Goal: Contribute content: Add original content to the website for others to see

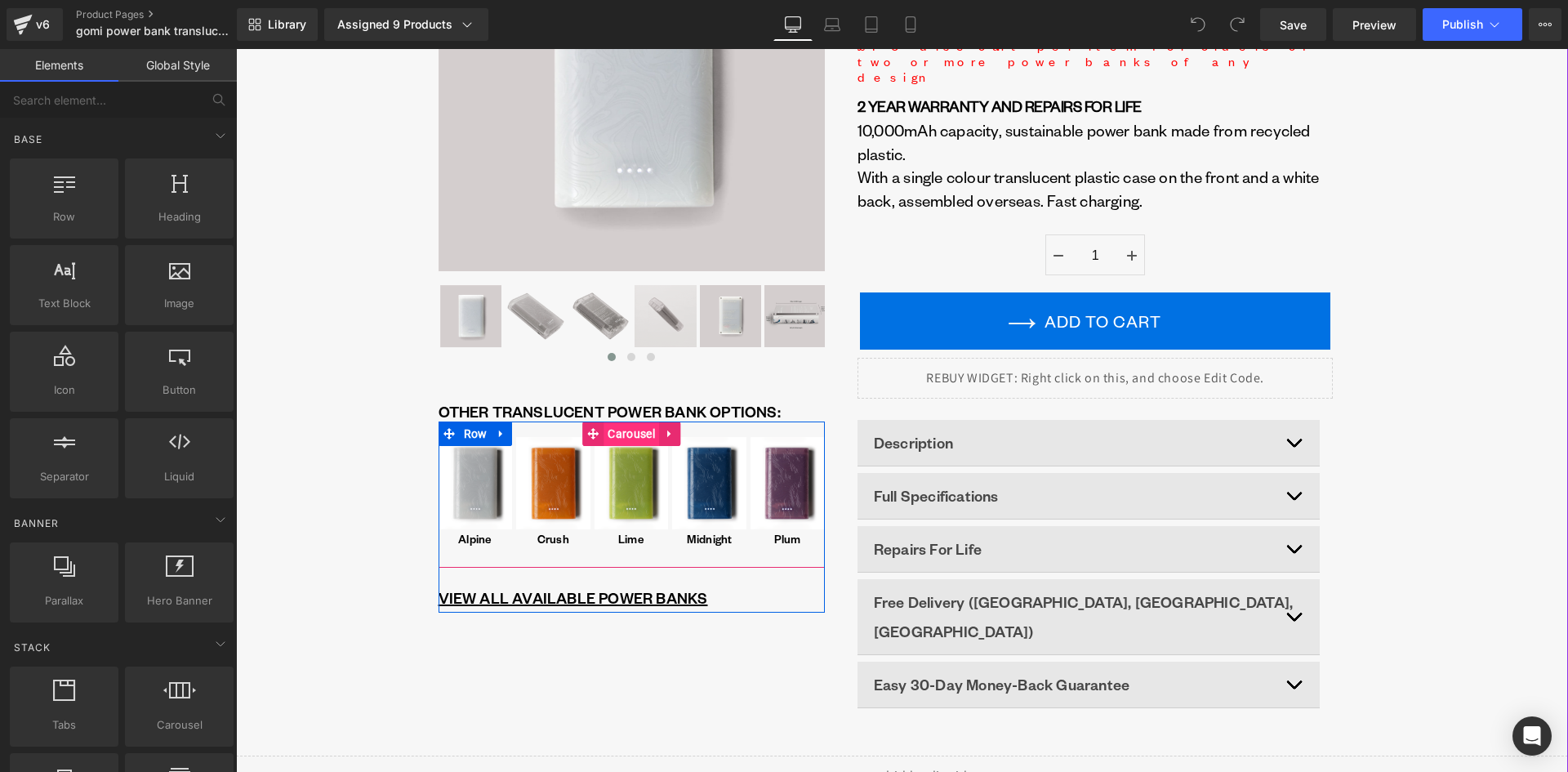
click at [623, 432] on span "Carousel" at bounding box center [630, 433] width 54 height 24
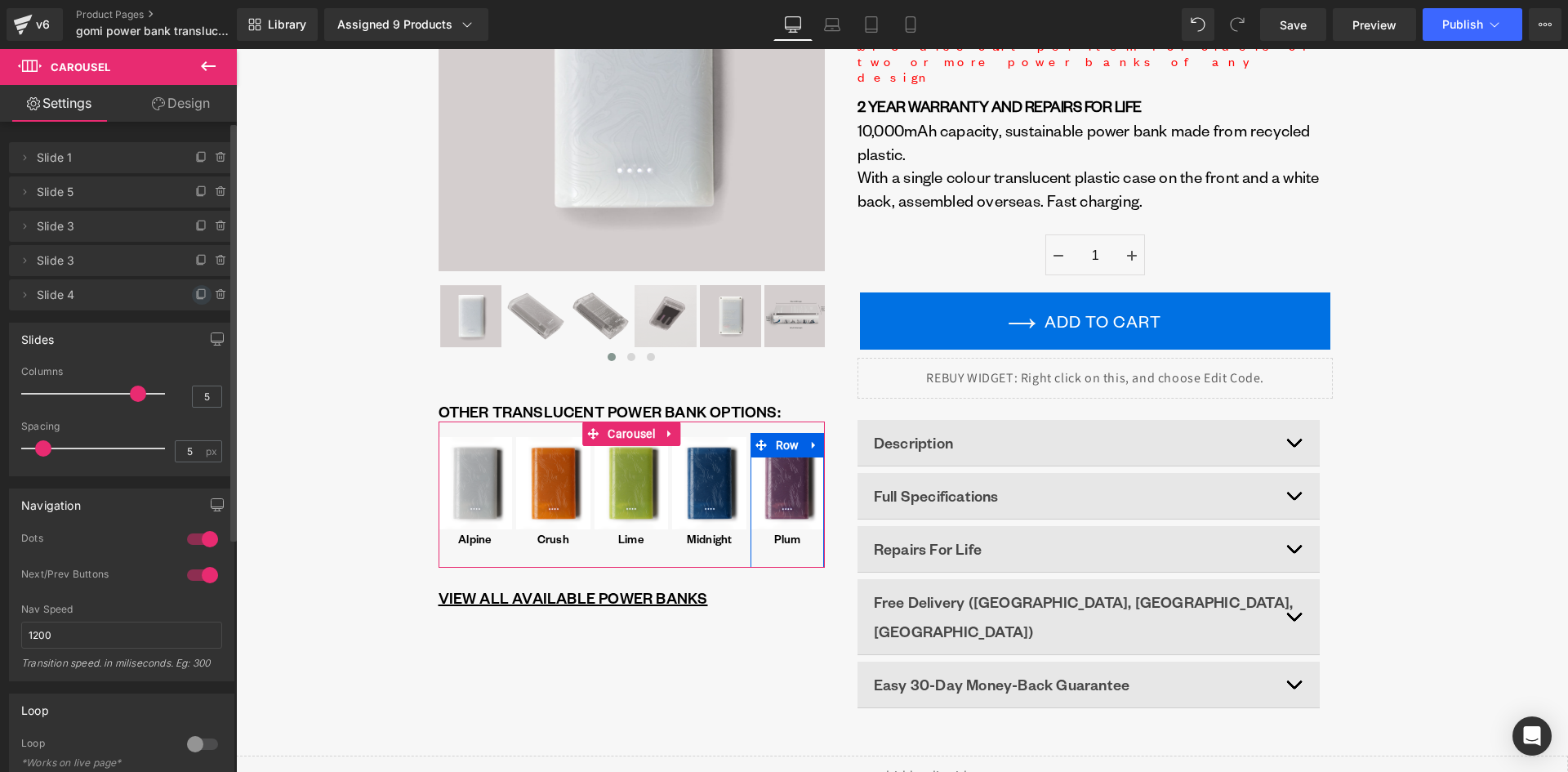
click at [198, 290] on icon at bounding box center [201, 294] width 13 height 13
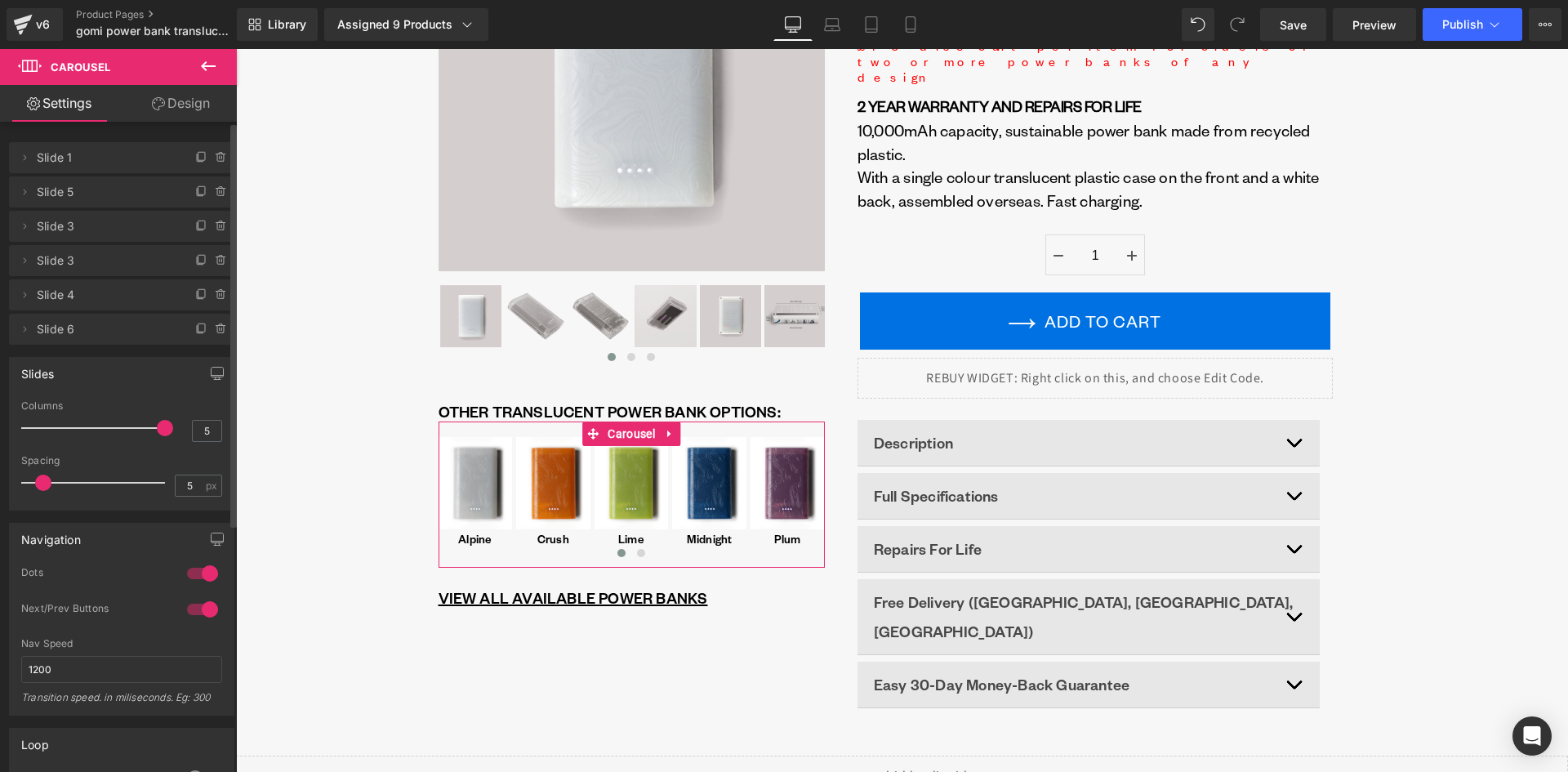
drag, startPoint x: 137, startPoint y: 429, endPoint x: 157, endPoint y: 430, distance: 20.0
click at [157, 430] on span at bounding box center [164, 428] width 16 height 16
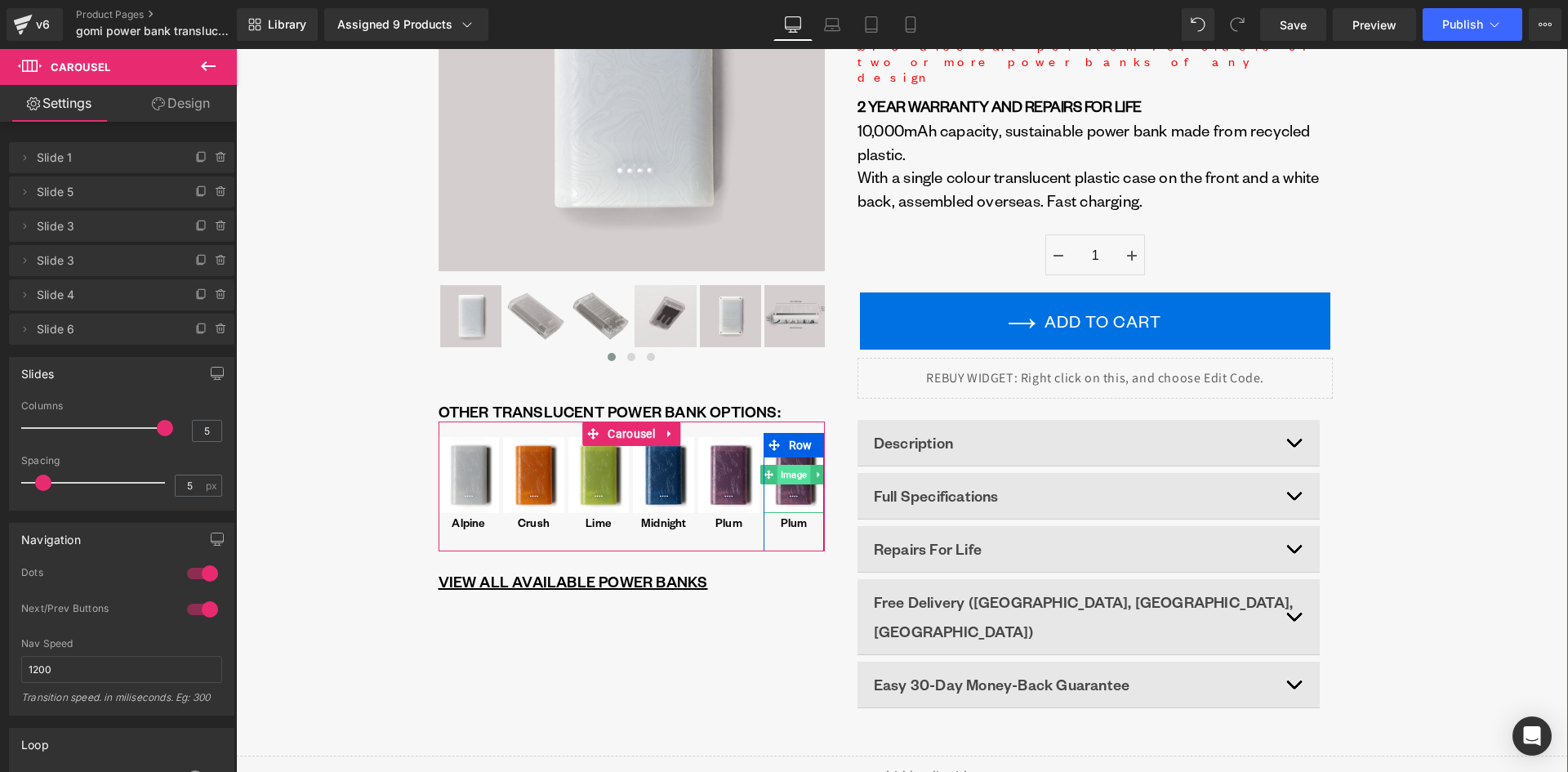
click at [787, 479] on span "Image" at bounding box center [794, 474] width 33 height 20
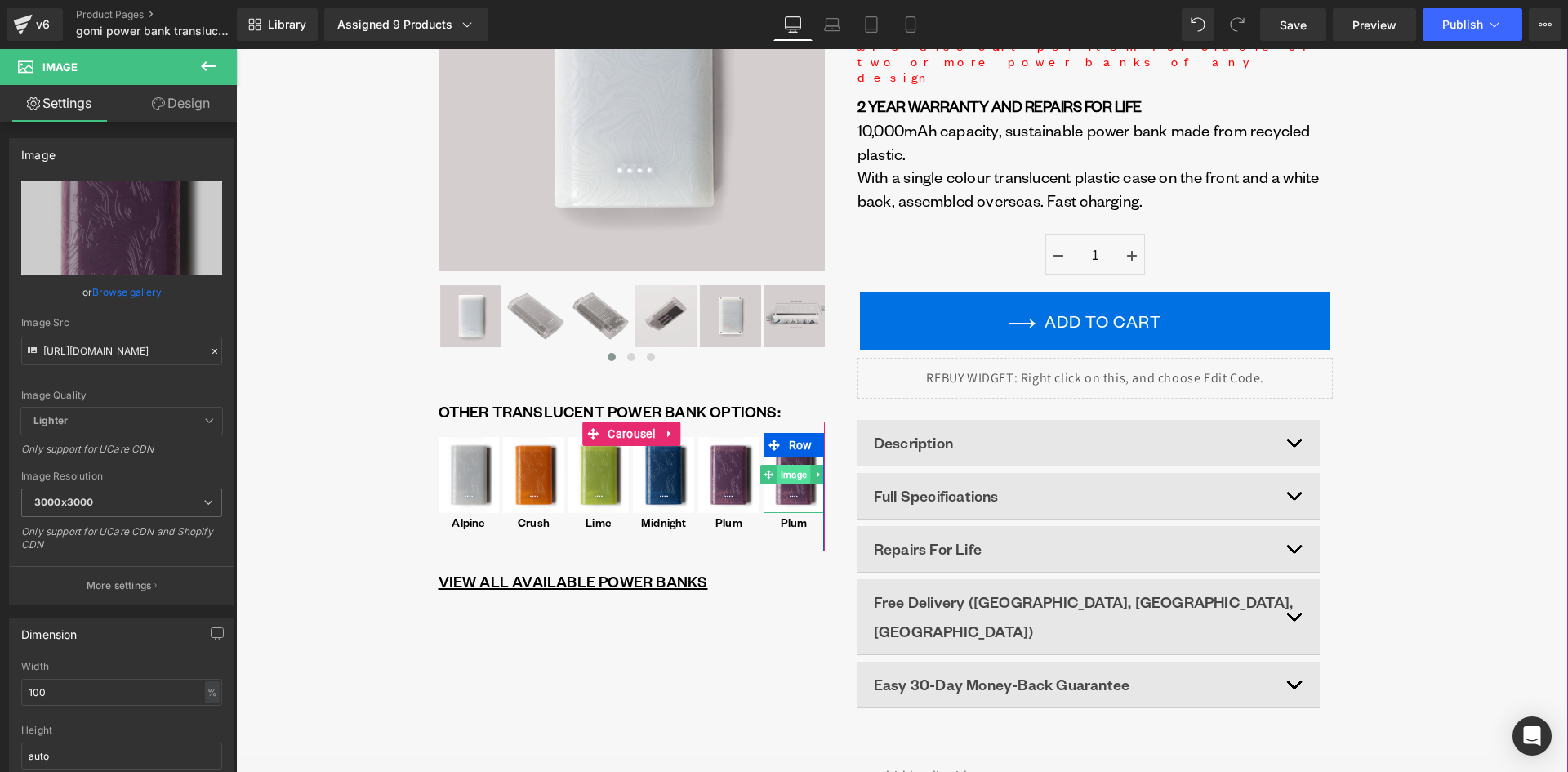
click at [794, 473] on span "Image" at bounding box center [794, 474] width 33 height 20
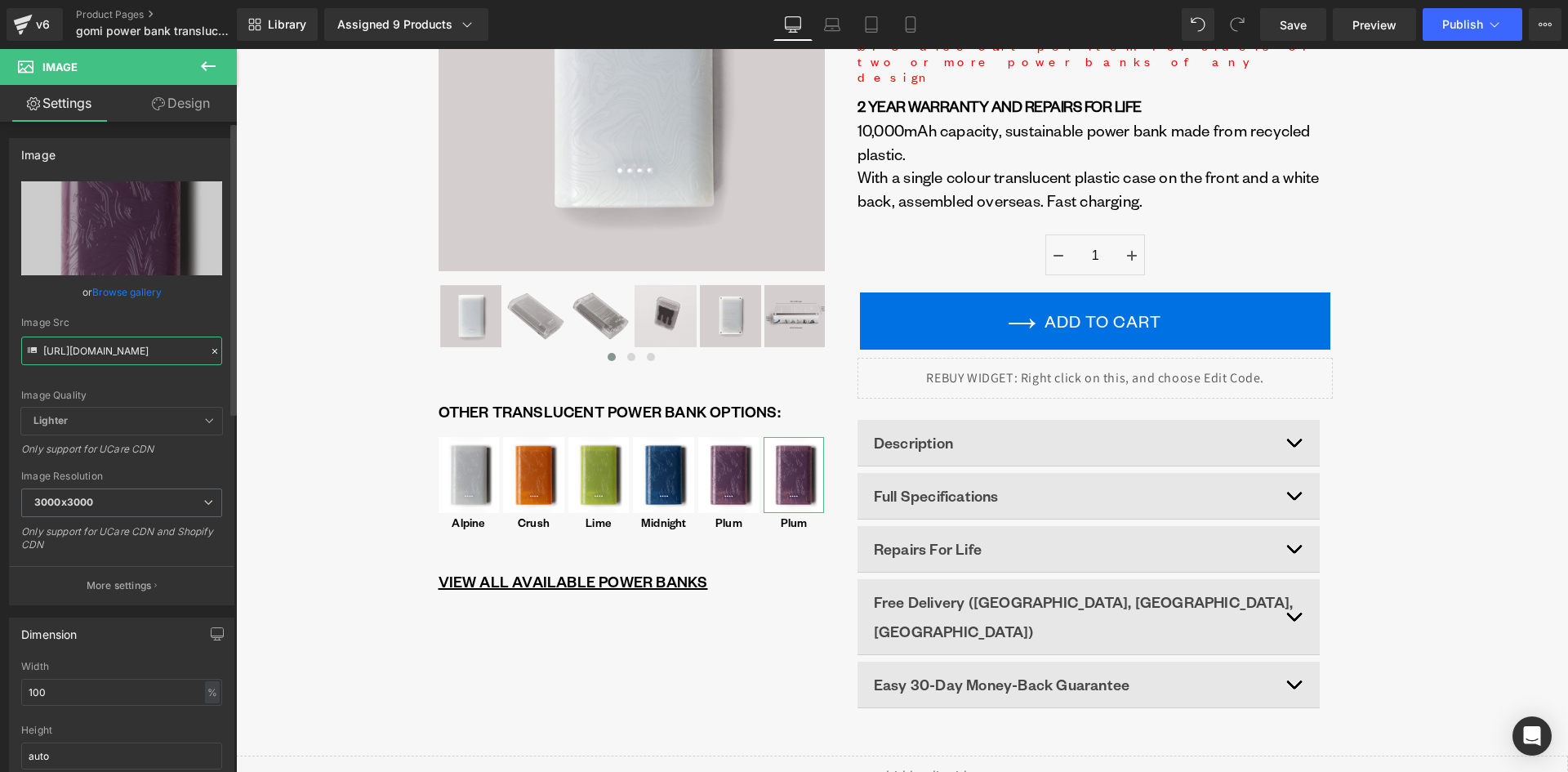
click at [99, 353] on input "[URL][DOMAIN_NAME]" at bounding box center [122, 350] width 201 height 29
paste input "text"
click at [120, 383] on div "Image Quality Lighter Lightest Lighter Lighter Lightest Only support for UCare …" at bounding box center [122, 295] width 201 height 226
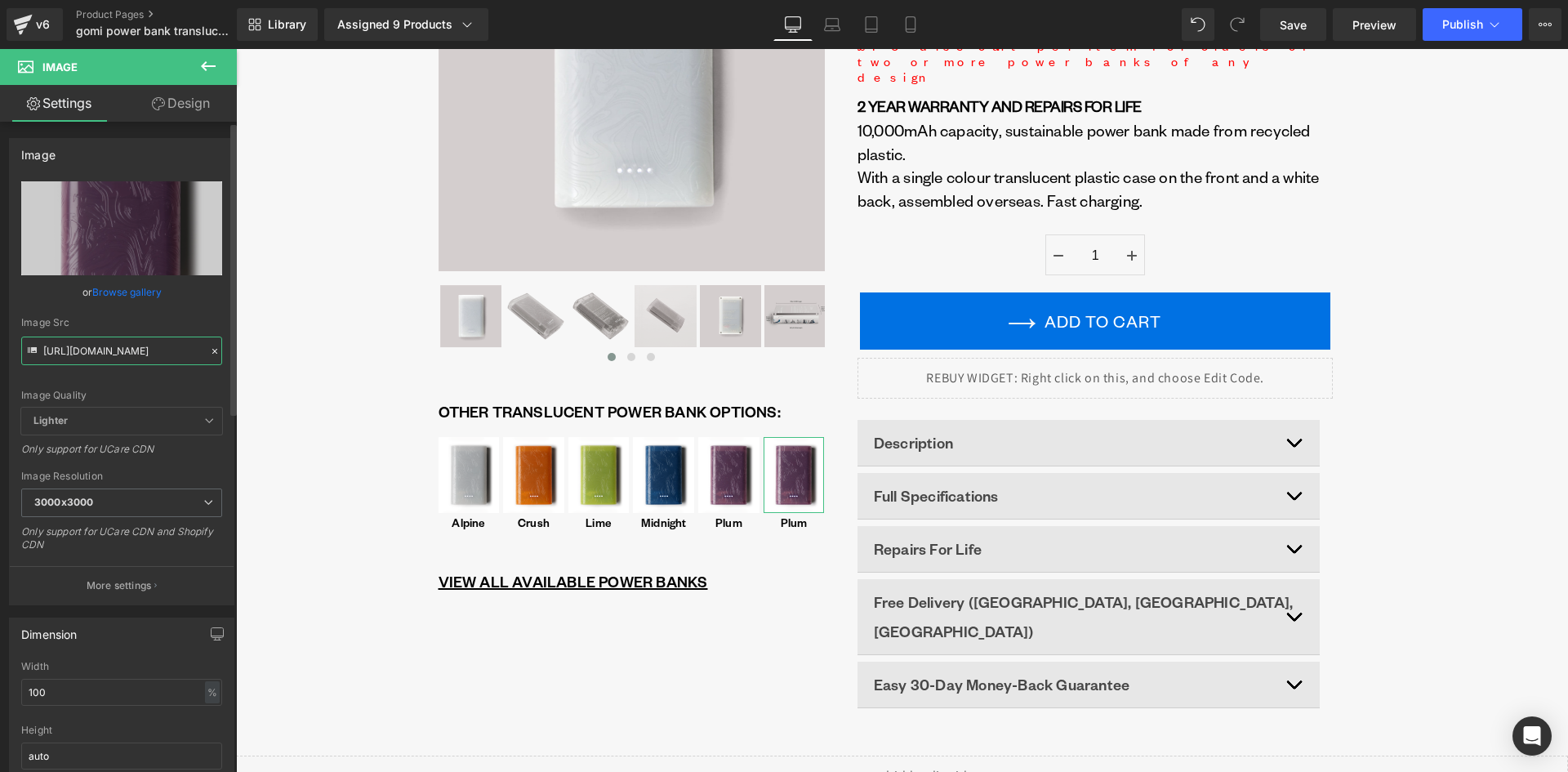
click at [141, 348] on input "[URL][DOMAIN_NAME]" at bounding box center [122, 350] width 201 height 29
paste input "black_front_2.png?v=1755868350"
type input "[URL][DOMAIN_NAME]"
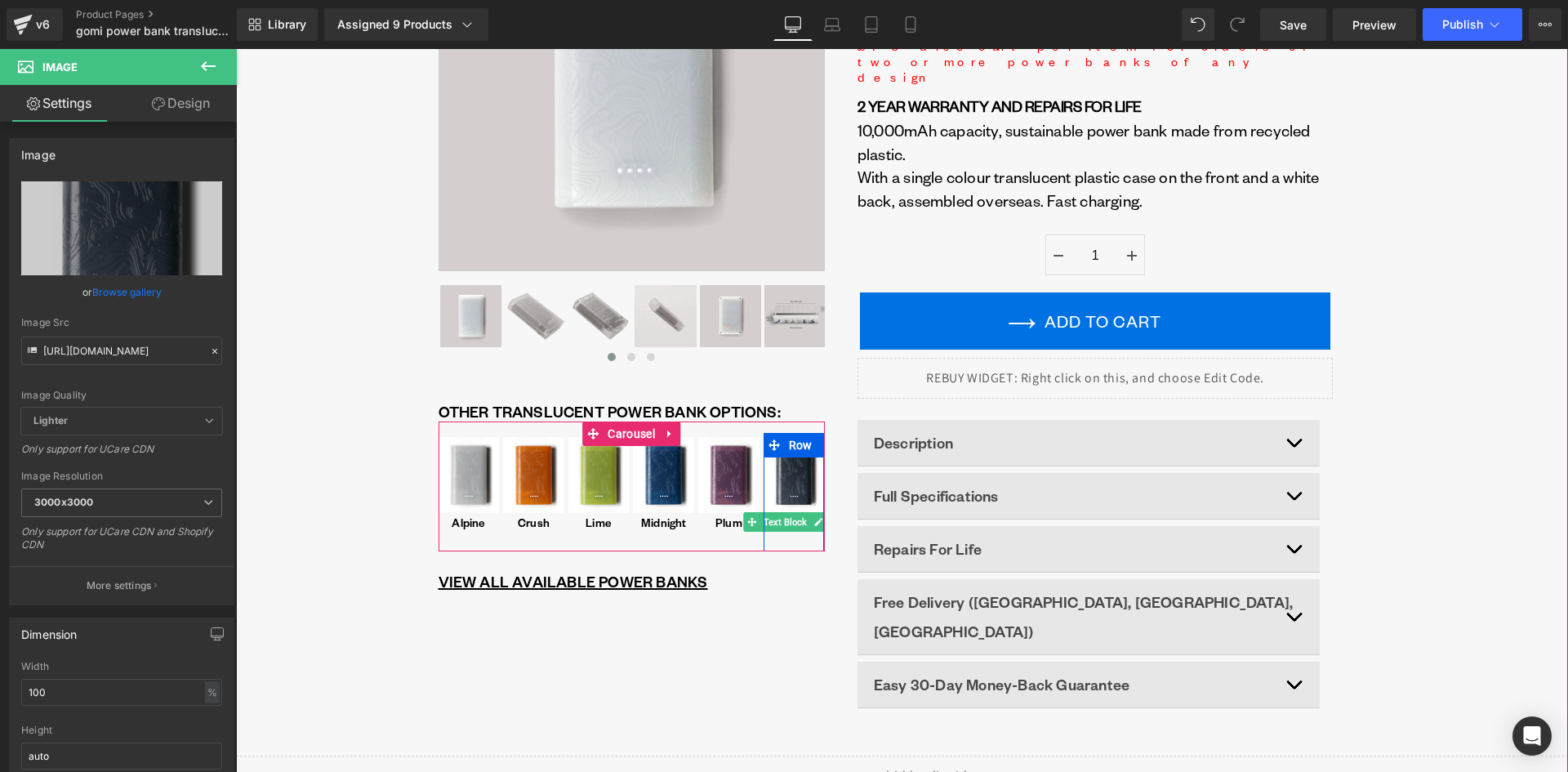
click at [814, 523] on icon at bounding box center [819, 521] width 9 height 10
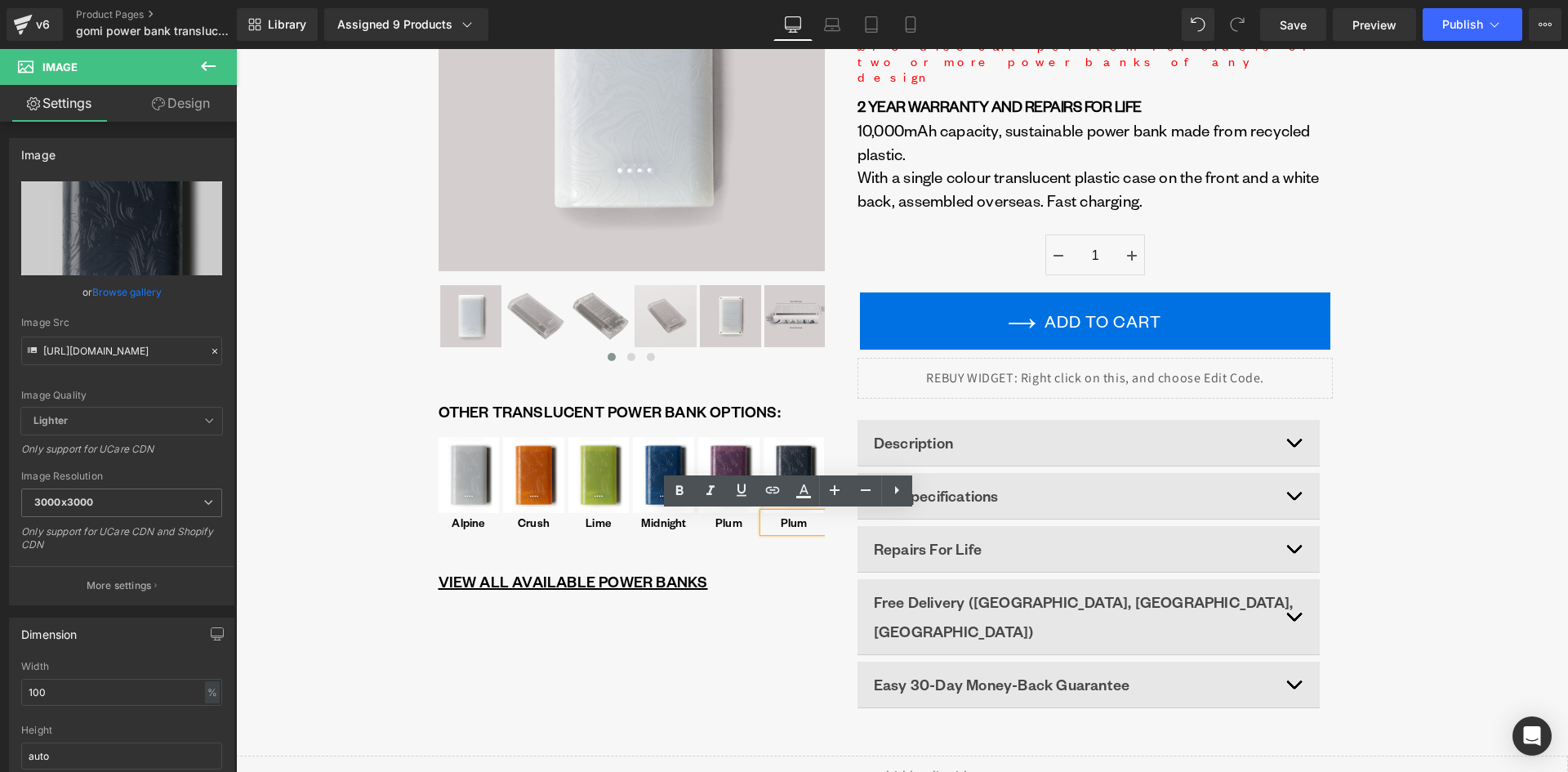
click at [790, 520] on p "Plum" at bounding box center [794, 522] width 58 height 12
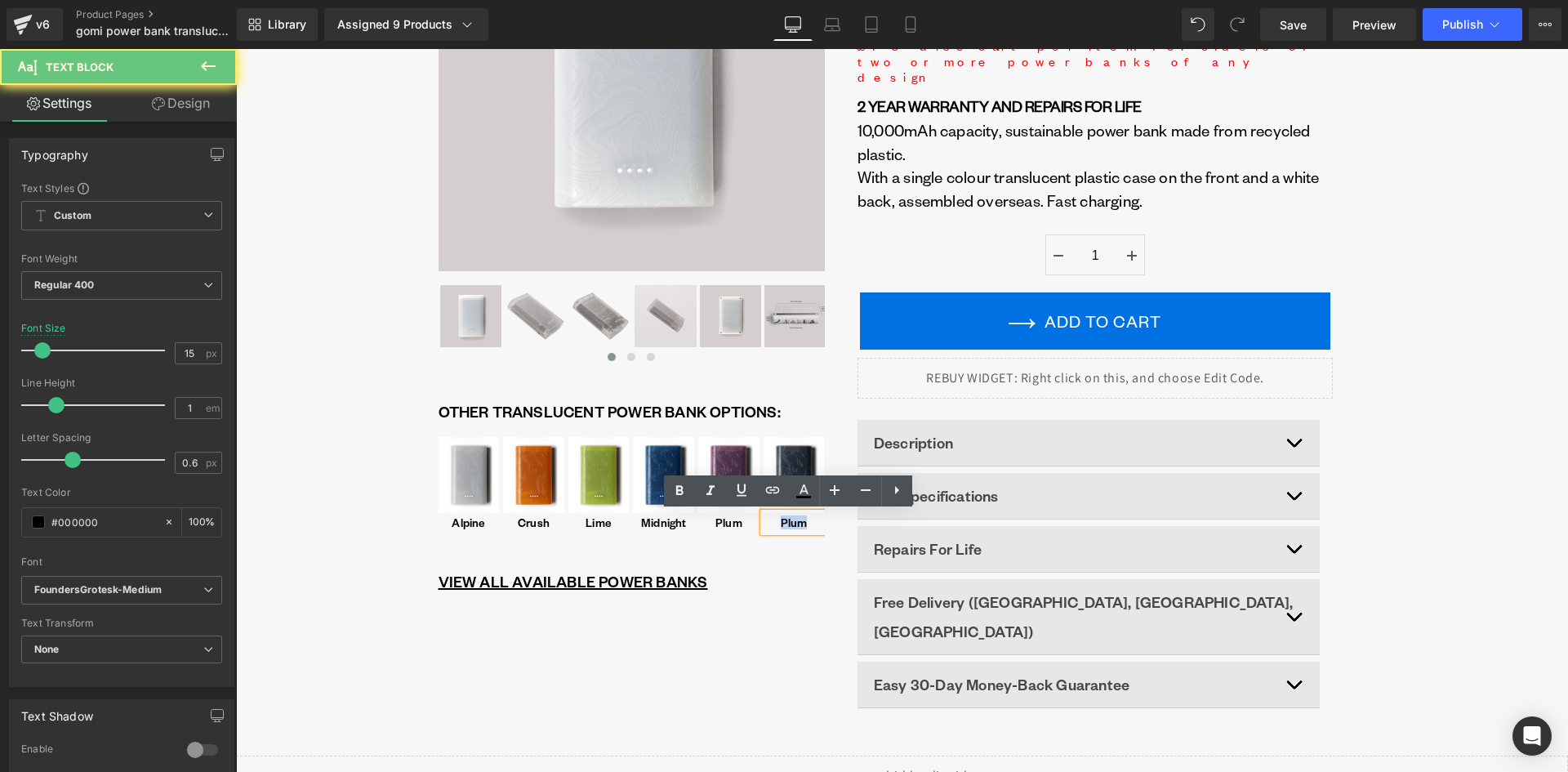
click at [790, 520] on p "Plum" at bounding box center [794, 522] width 58 height 12
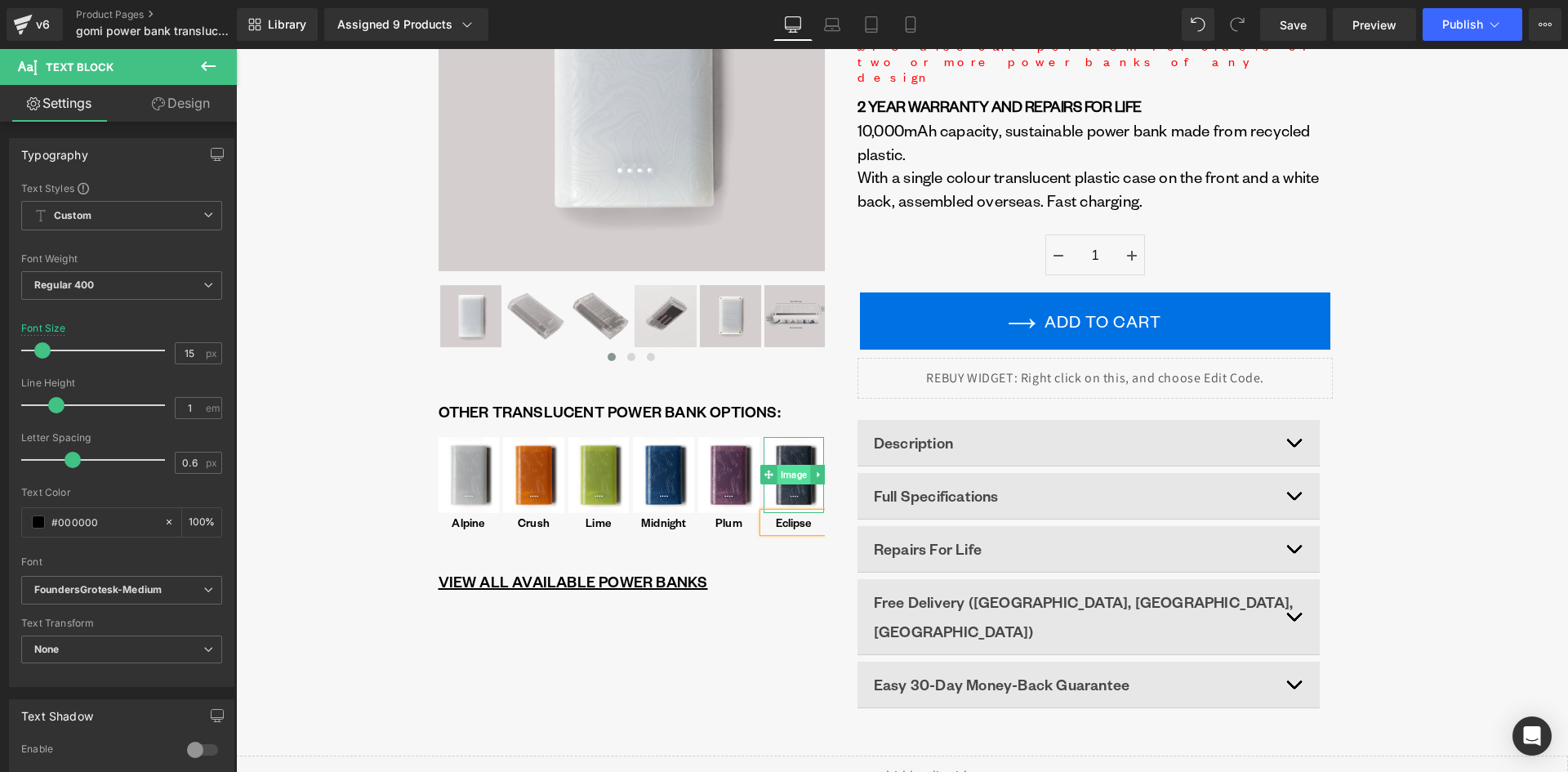
click at [790, 476] on span "Image" at bounding box center [794, 474] width 33 height 20
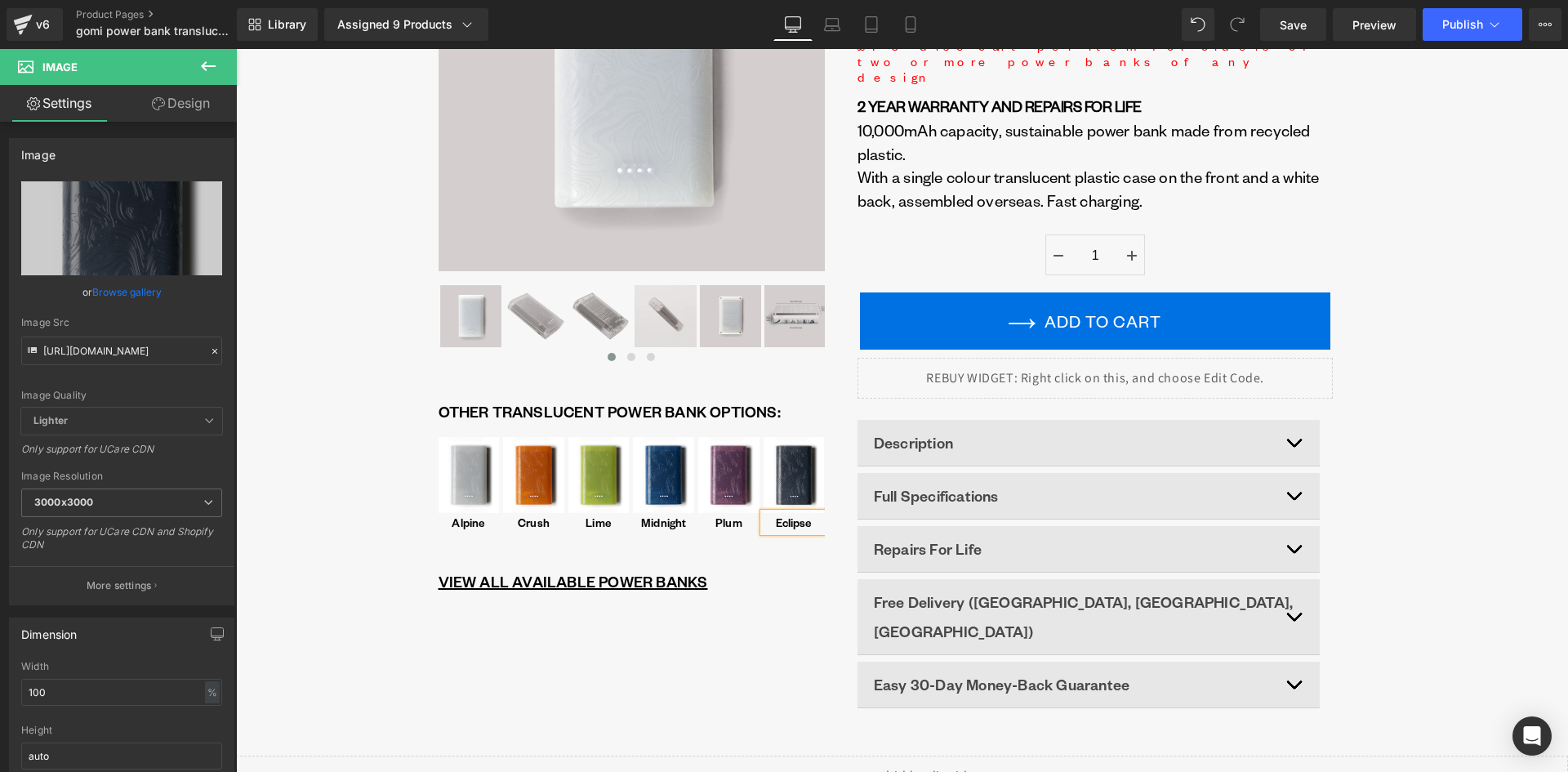
drag, startPoint x: 1442, startPoint y: 450, endPoint x: 1422, endPoint y: 443, distance: 21.2
click at [1442, 450] on div "‹" at bounding box center [902, 314] width 1332 height 883
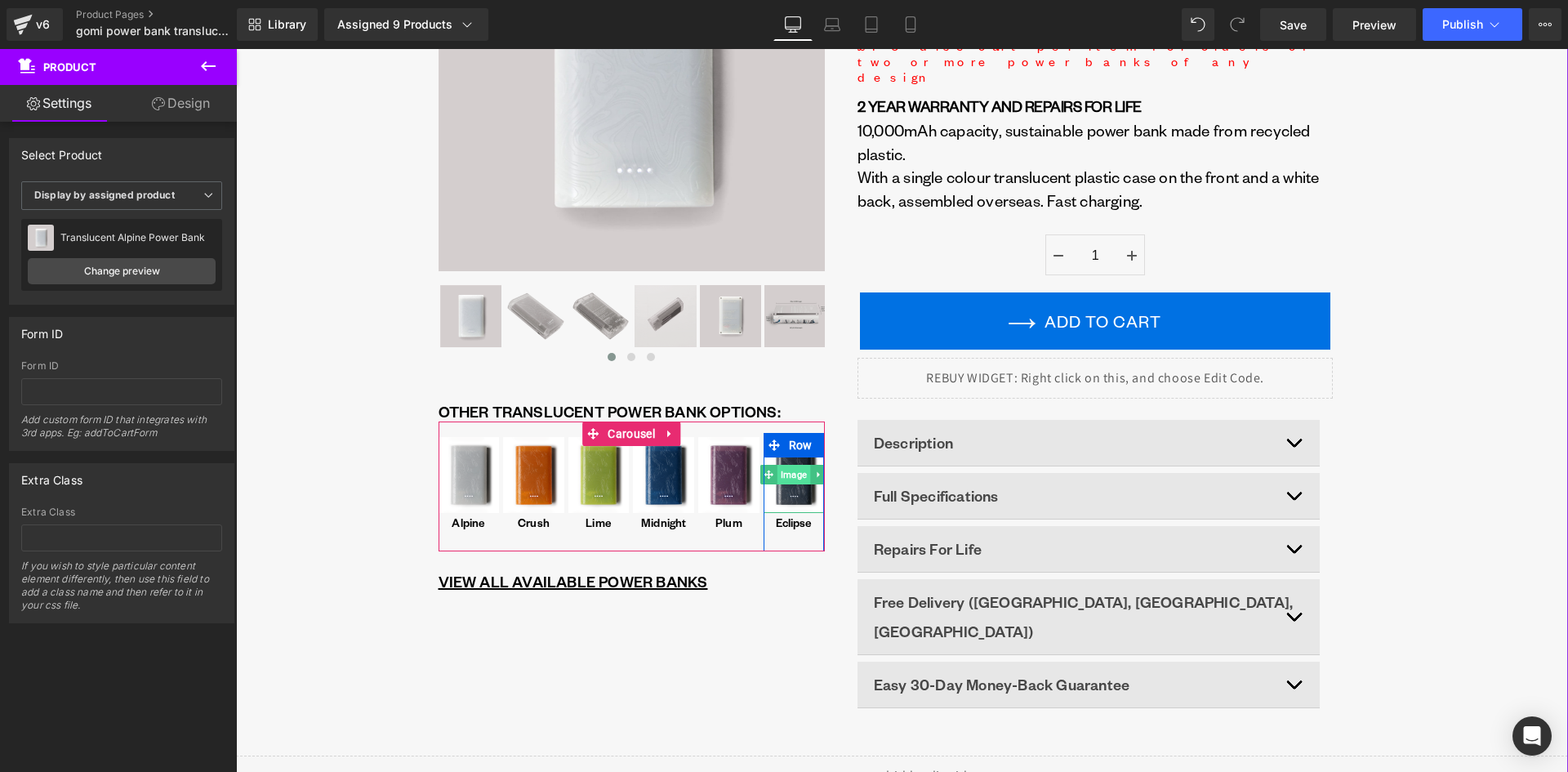
click at [782, 478] on span "Image" at bounding box center [794, 474] width 33 height 20
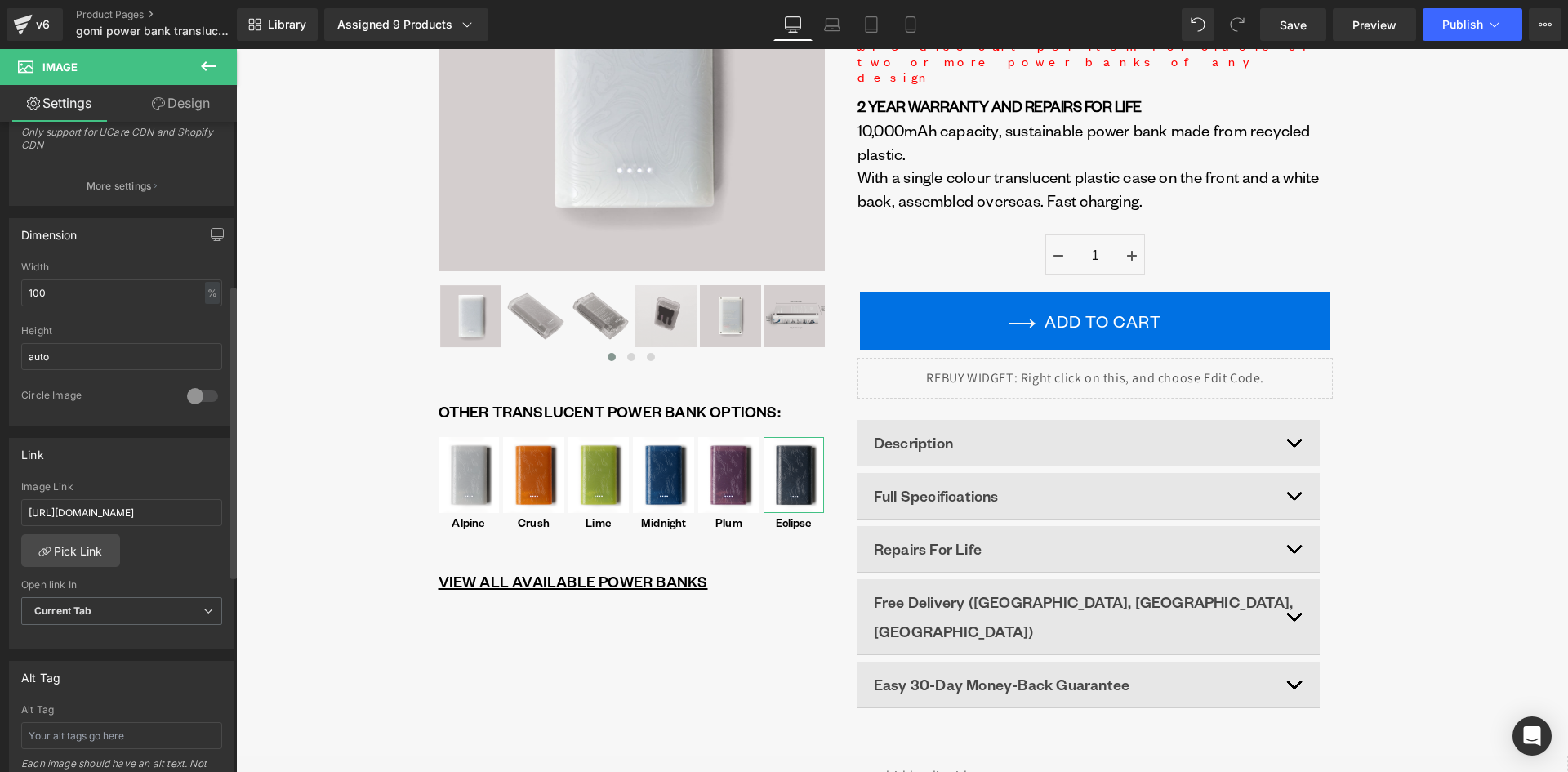
scroll to position [408, 0]
click at [128, 505] on input "[URL][DOMAIN_NAME]" at bounding box center [122, 503] width 201 height 27
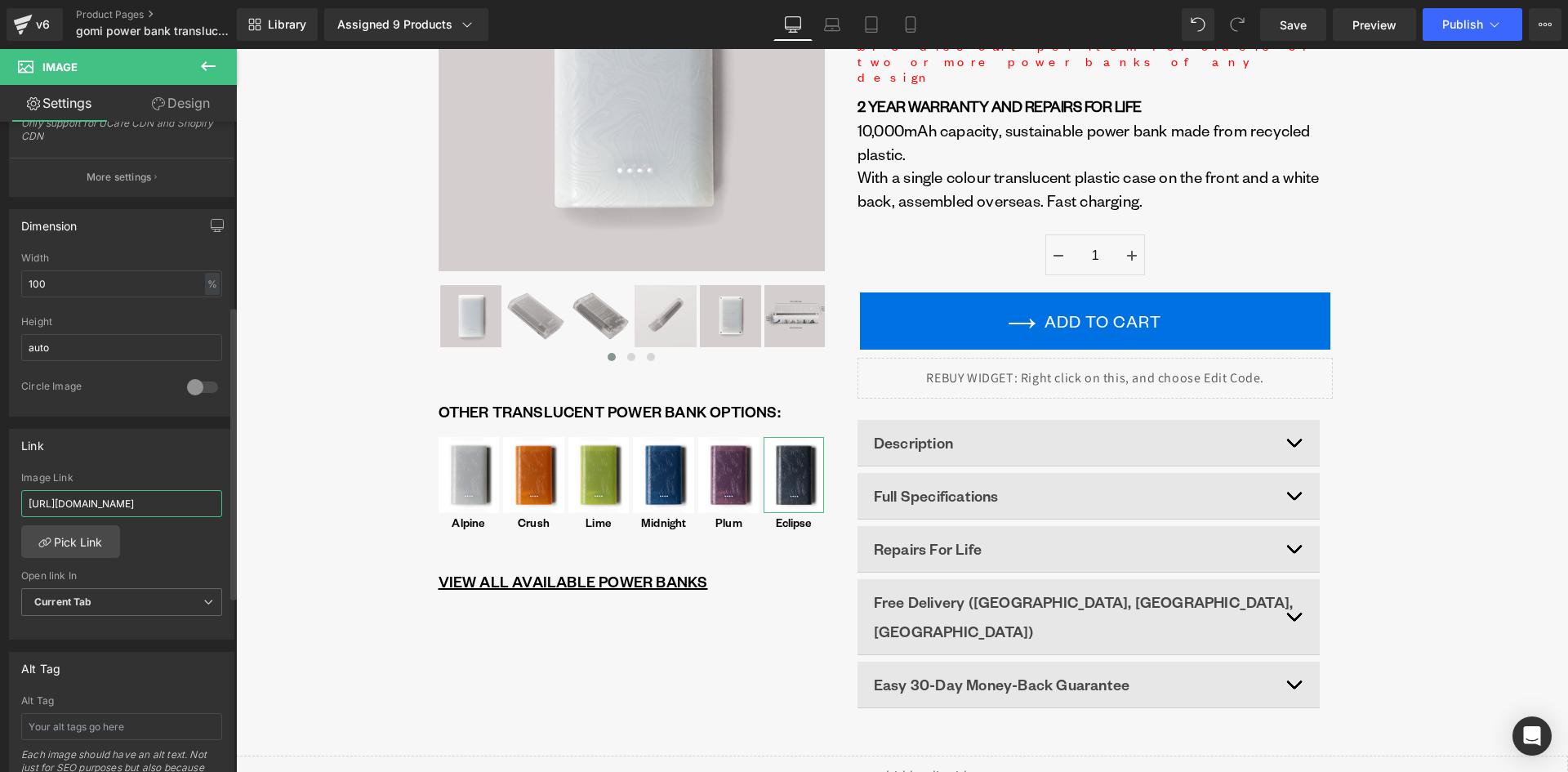
paste input "eclipse"
type input "[URL][DOMAIN_NAME]"
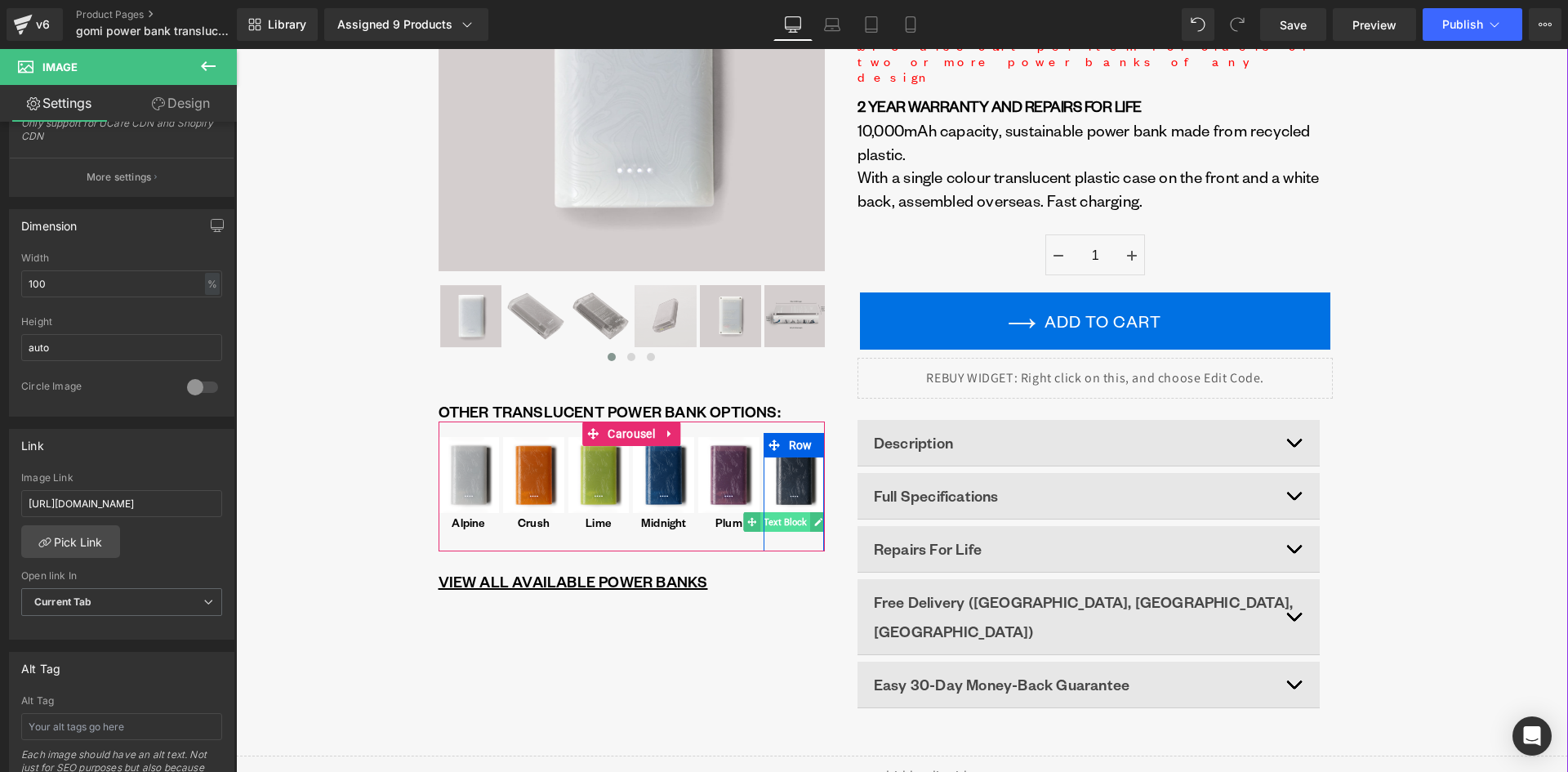
click at [785, 525] on span "Text Block" at bounding box center [785, 521] width 50 height 20
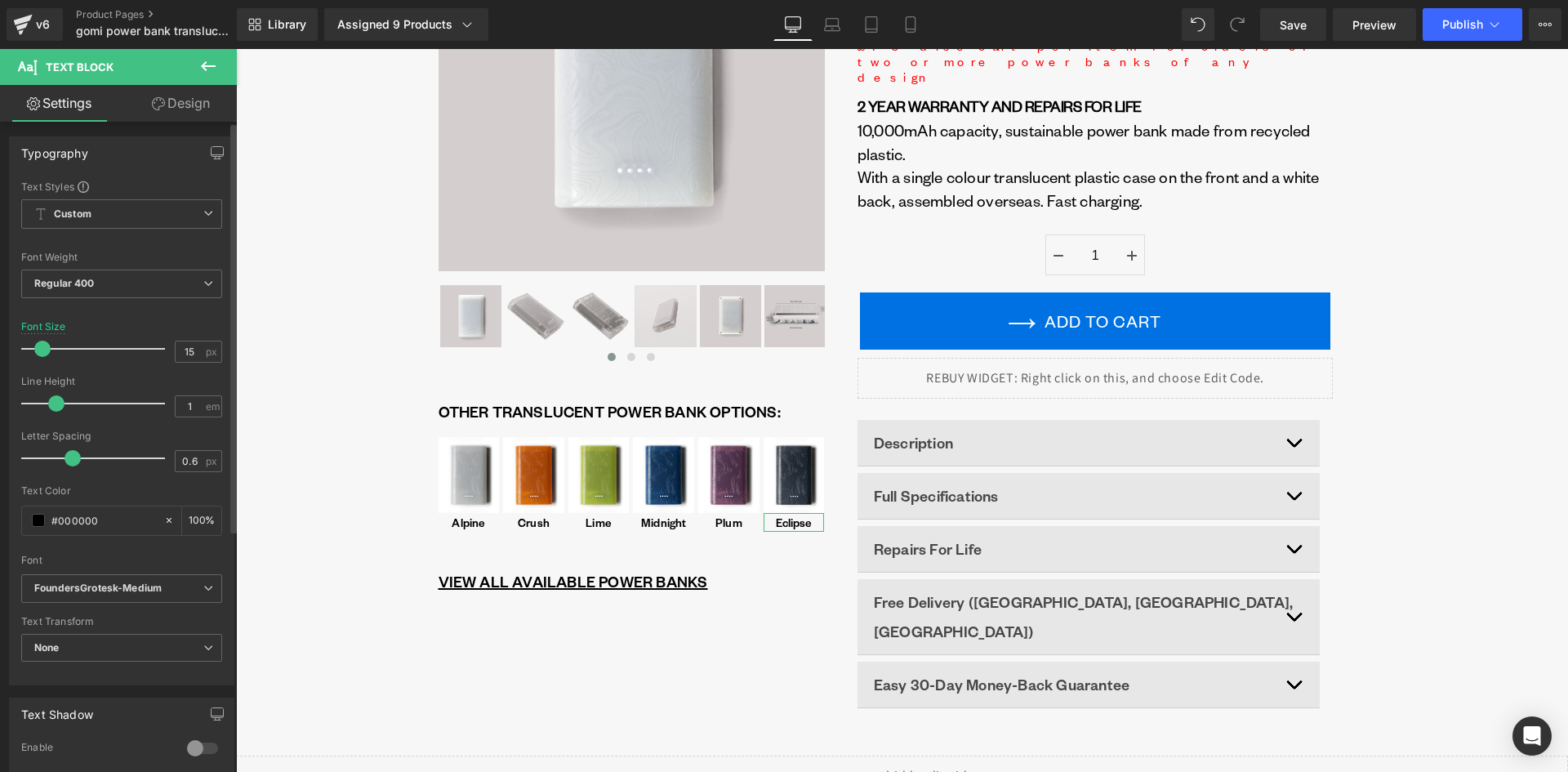
scroll to position [0, 0]
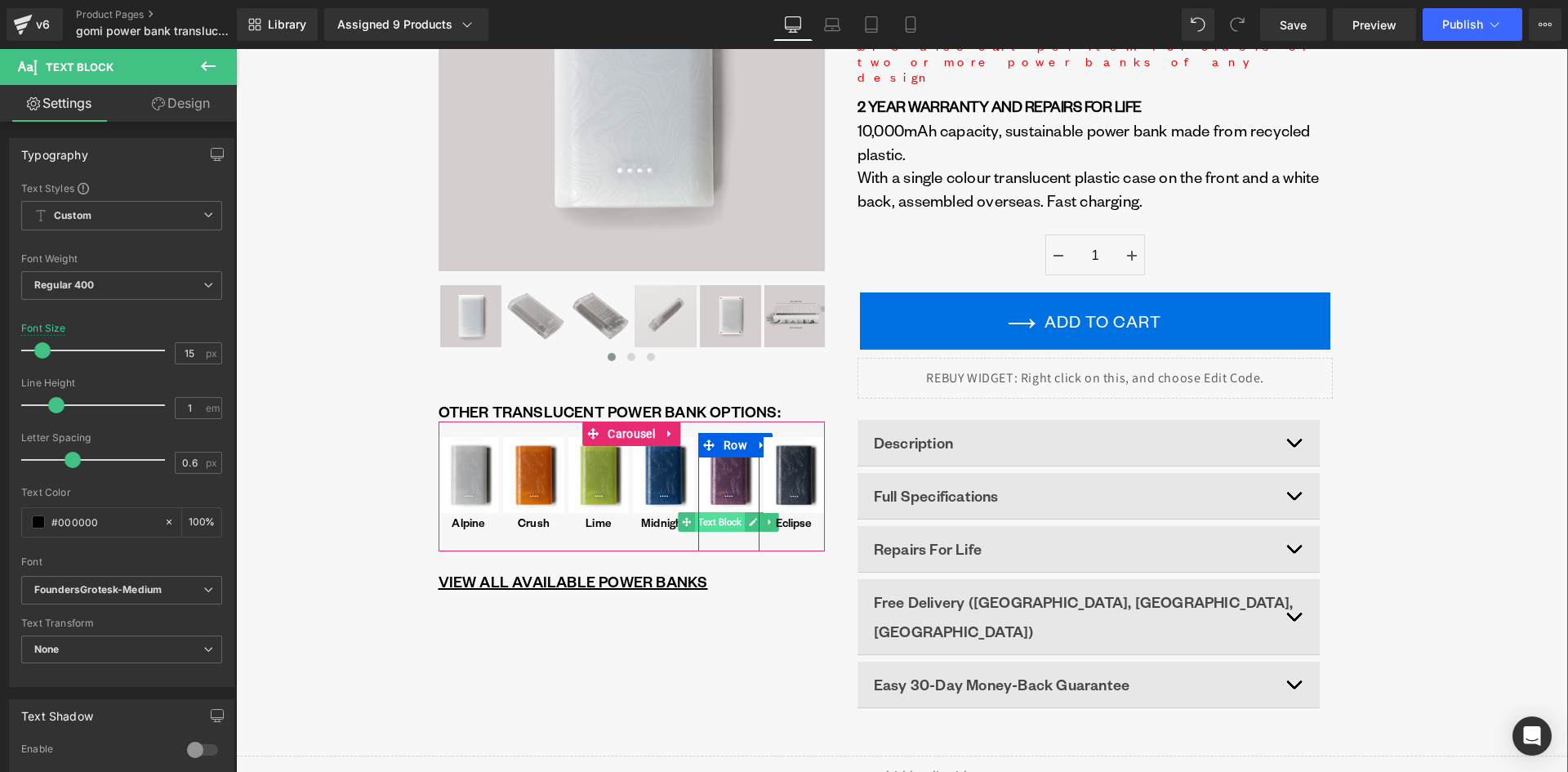
click at [716, 524] on span "Text Block" at bounding box center [721, 521] width 50 height 20
click at [780, 523] on span "Text Block" at bounding box center [785, 521] width 50 height 20
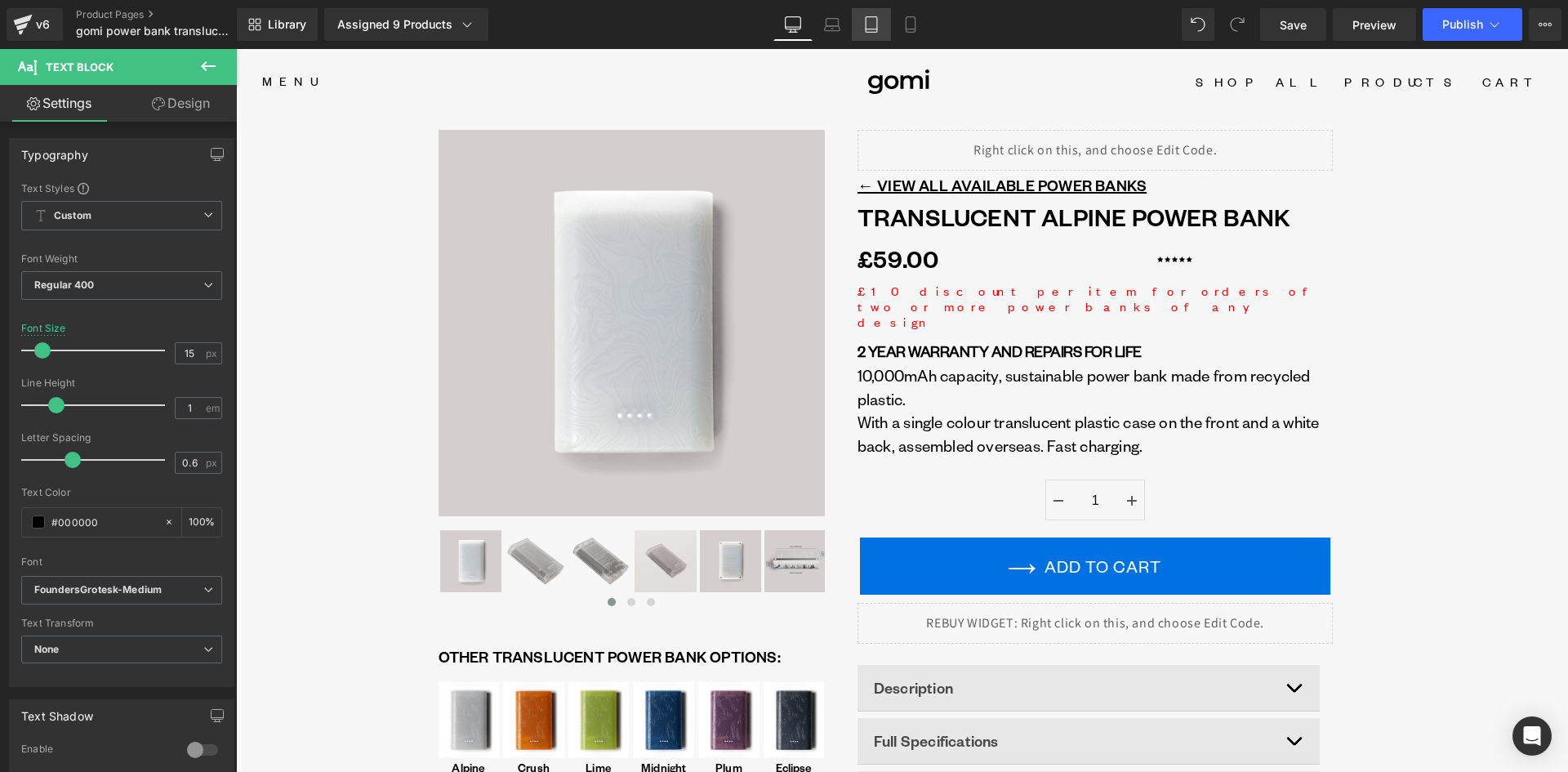
click at [876, 23] on icon at bounding box center [870, 24] width 16 height 16
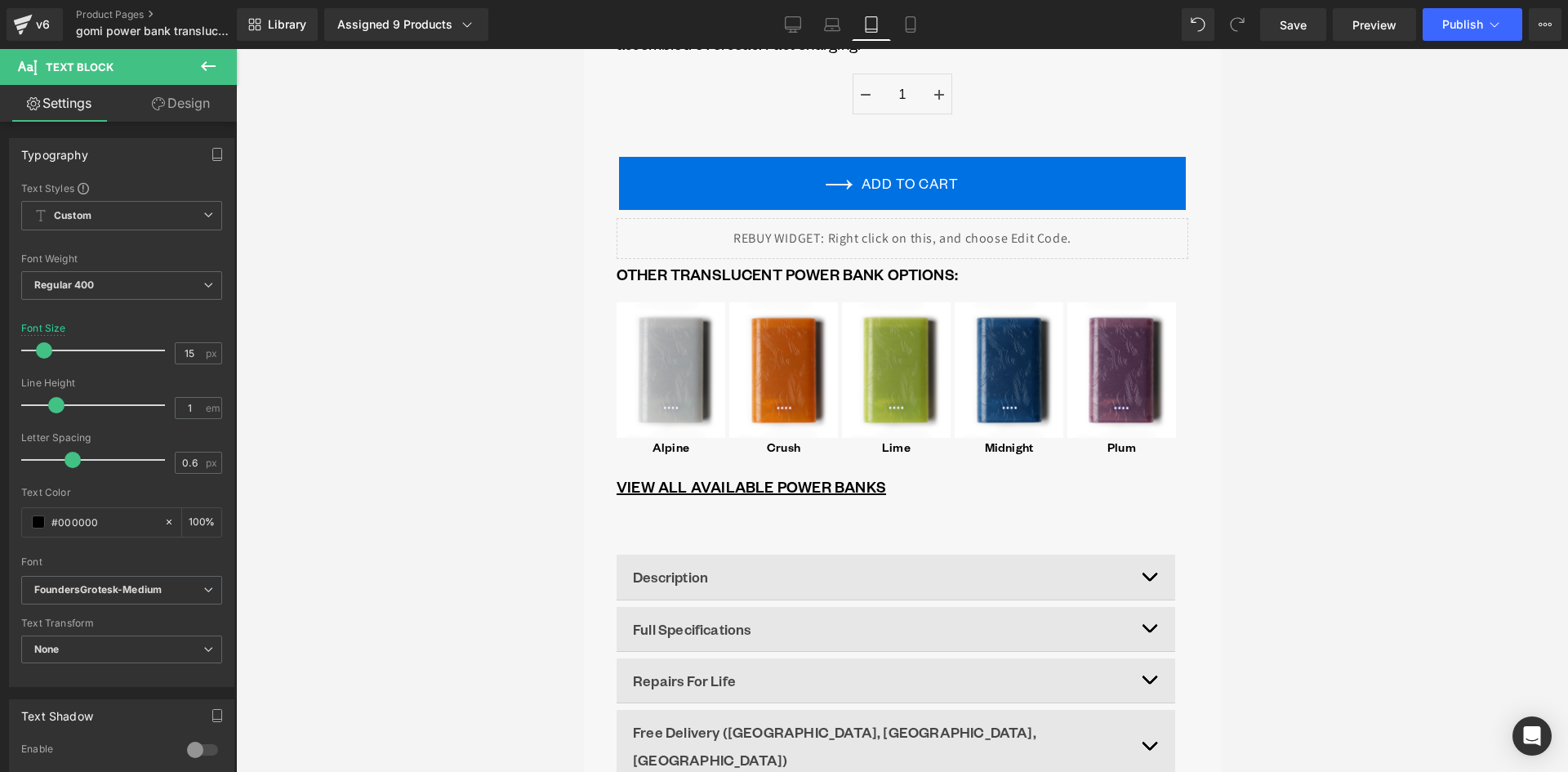
scroll to position [1143, 0]
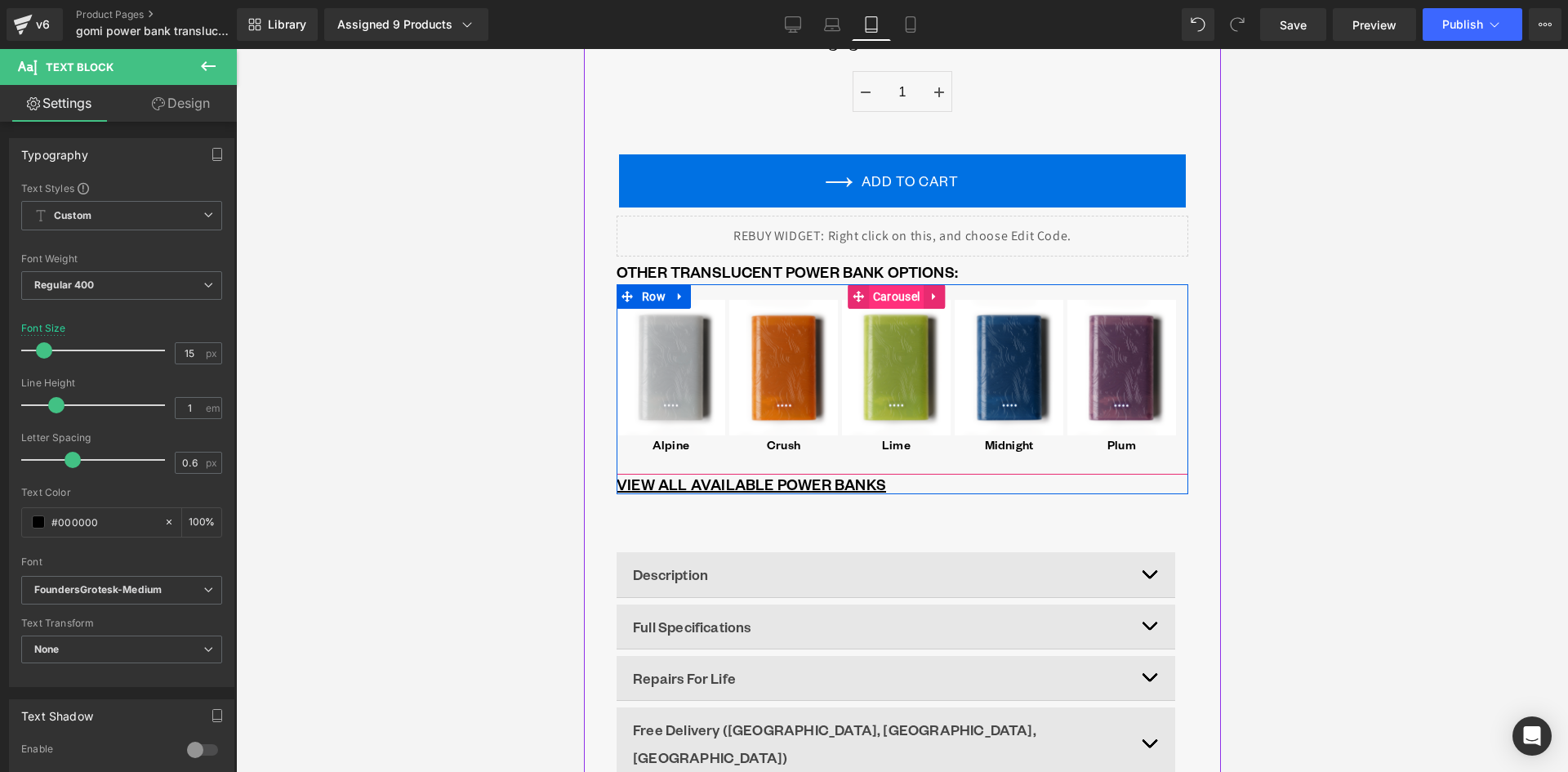
click at [893, 284] on span "Carousel" at bounding box center [895, 297] width 54 height 24
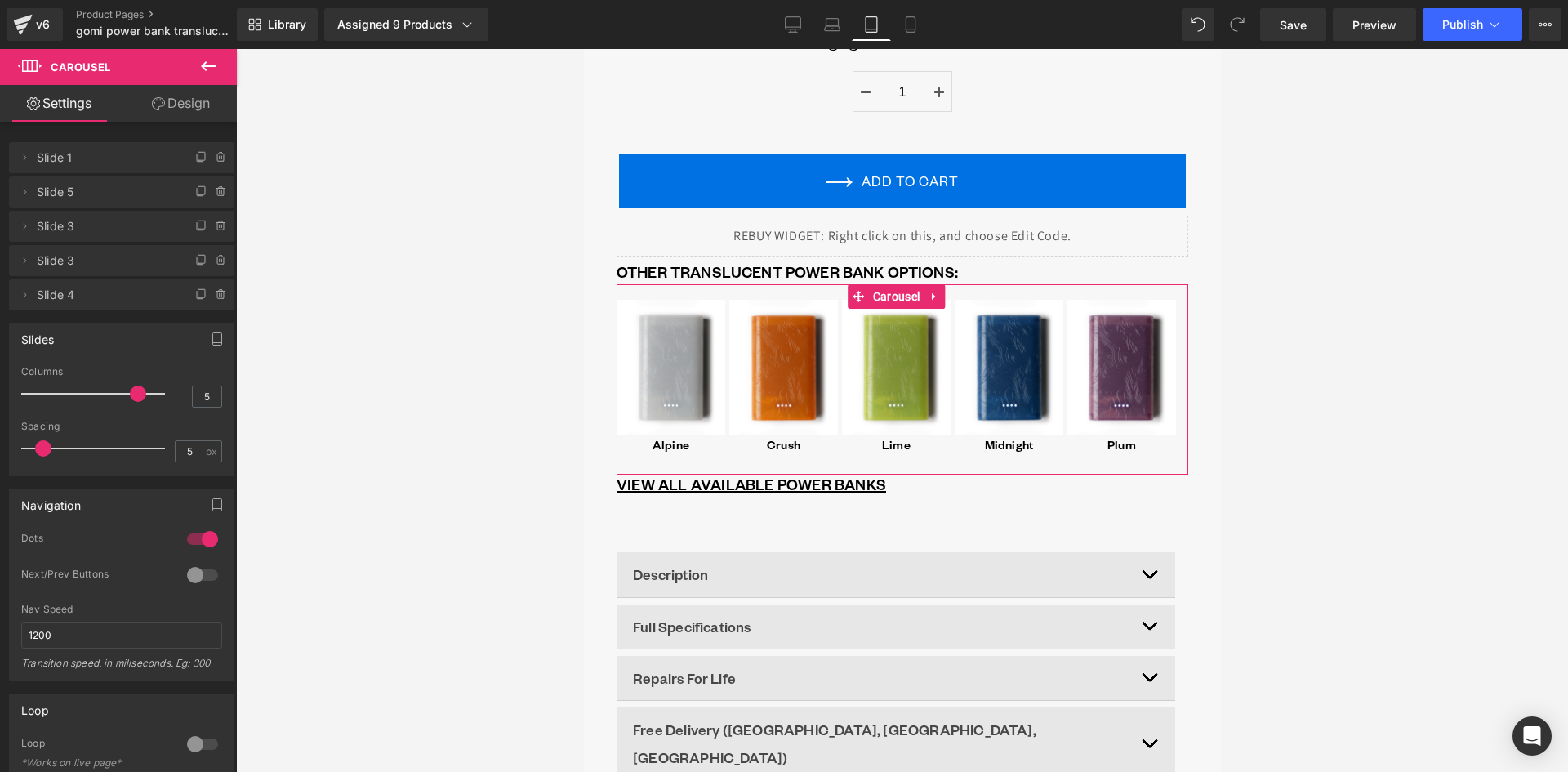
click at [199, 105] on link "Design" at bounding box center [181, 103] width 118 height 37
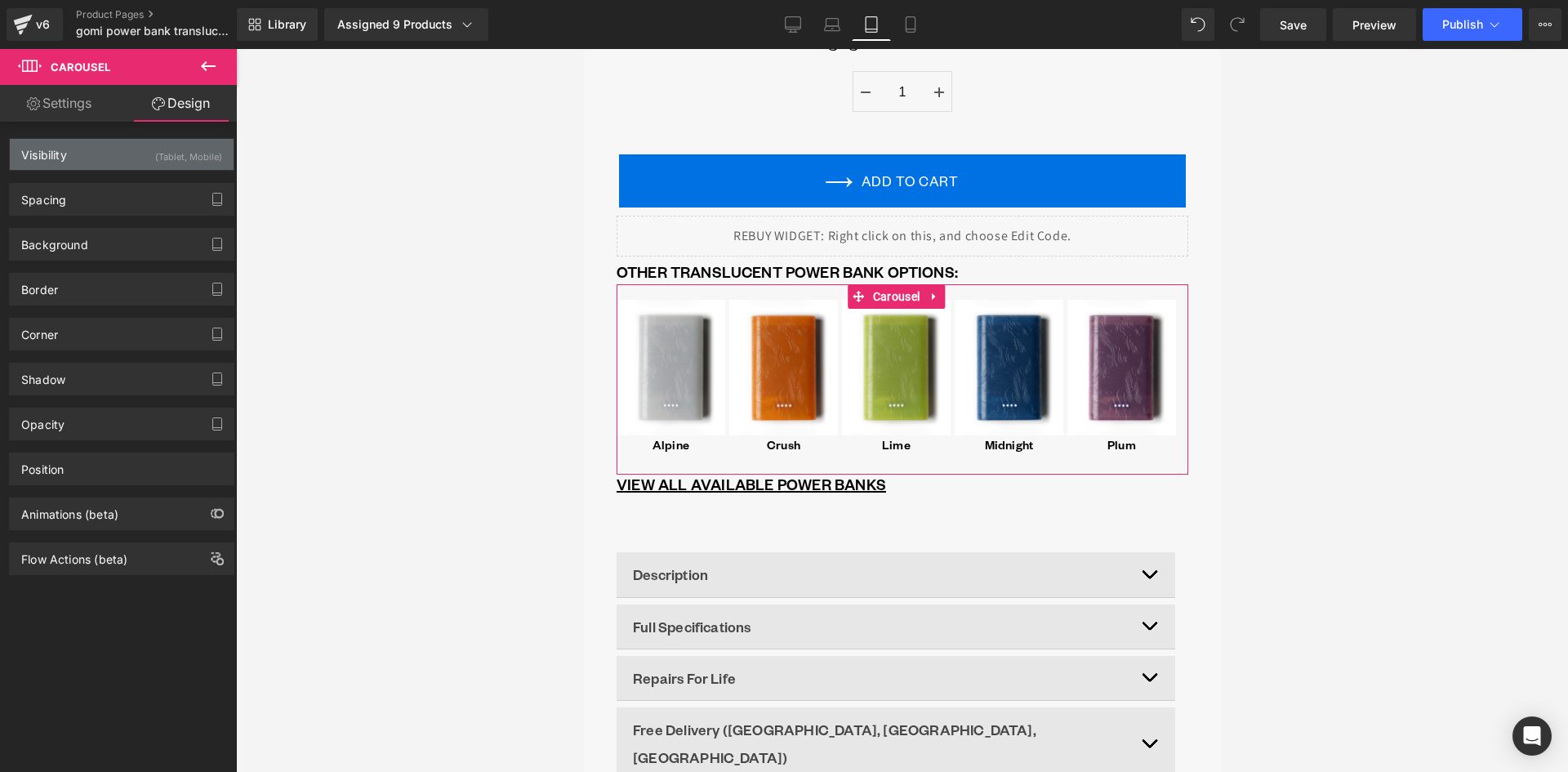
click at [96, 158] on div "Visibility (Tablet, Mobile)" at bounding box center [121, 155] width 224 height 31
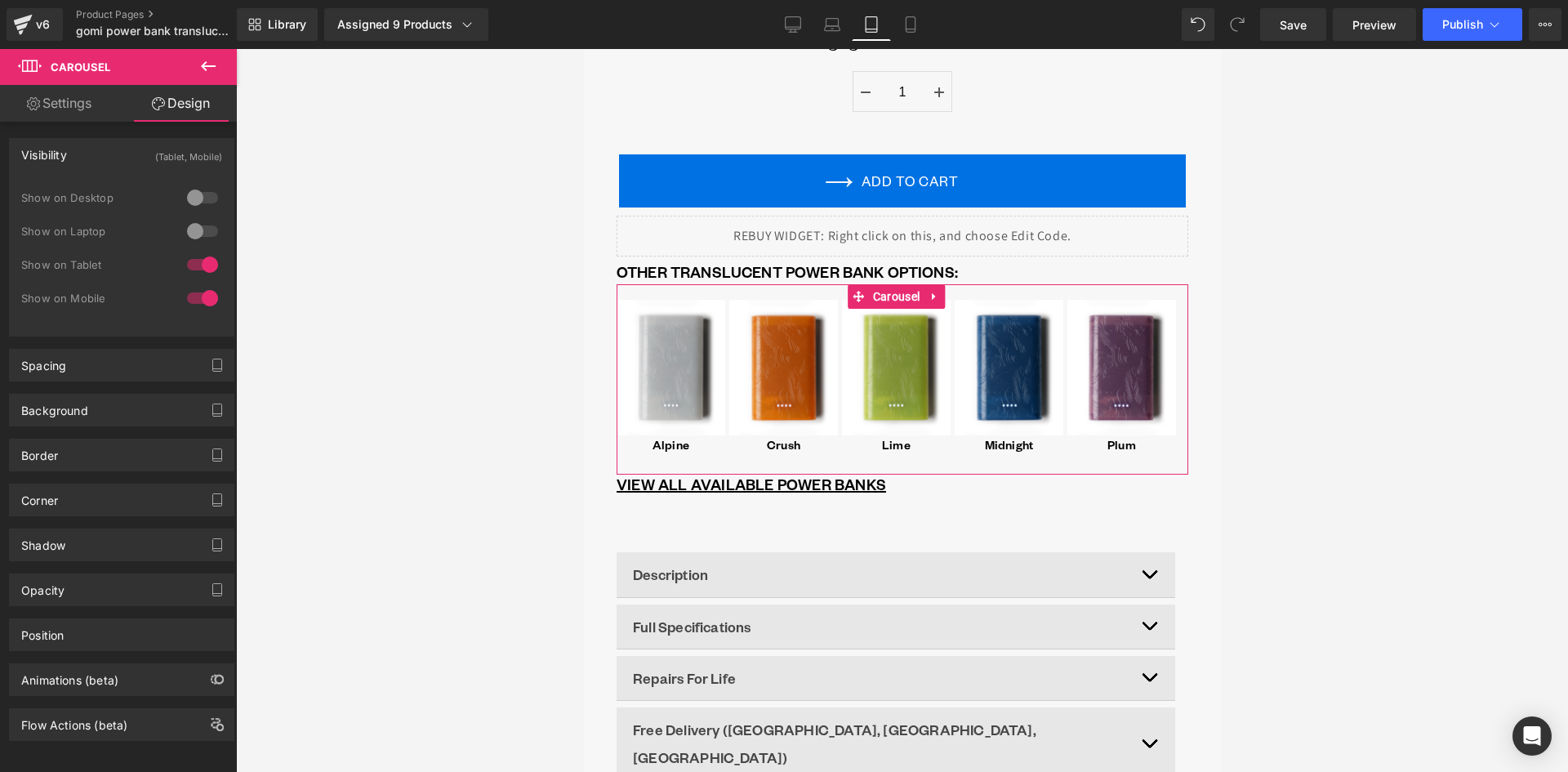
click at [96, 158] on div "Visibility (Tablet, Mobile)" at bounding box center [121, 155] width 224 height 31
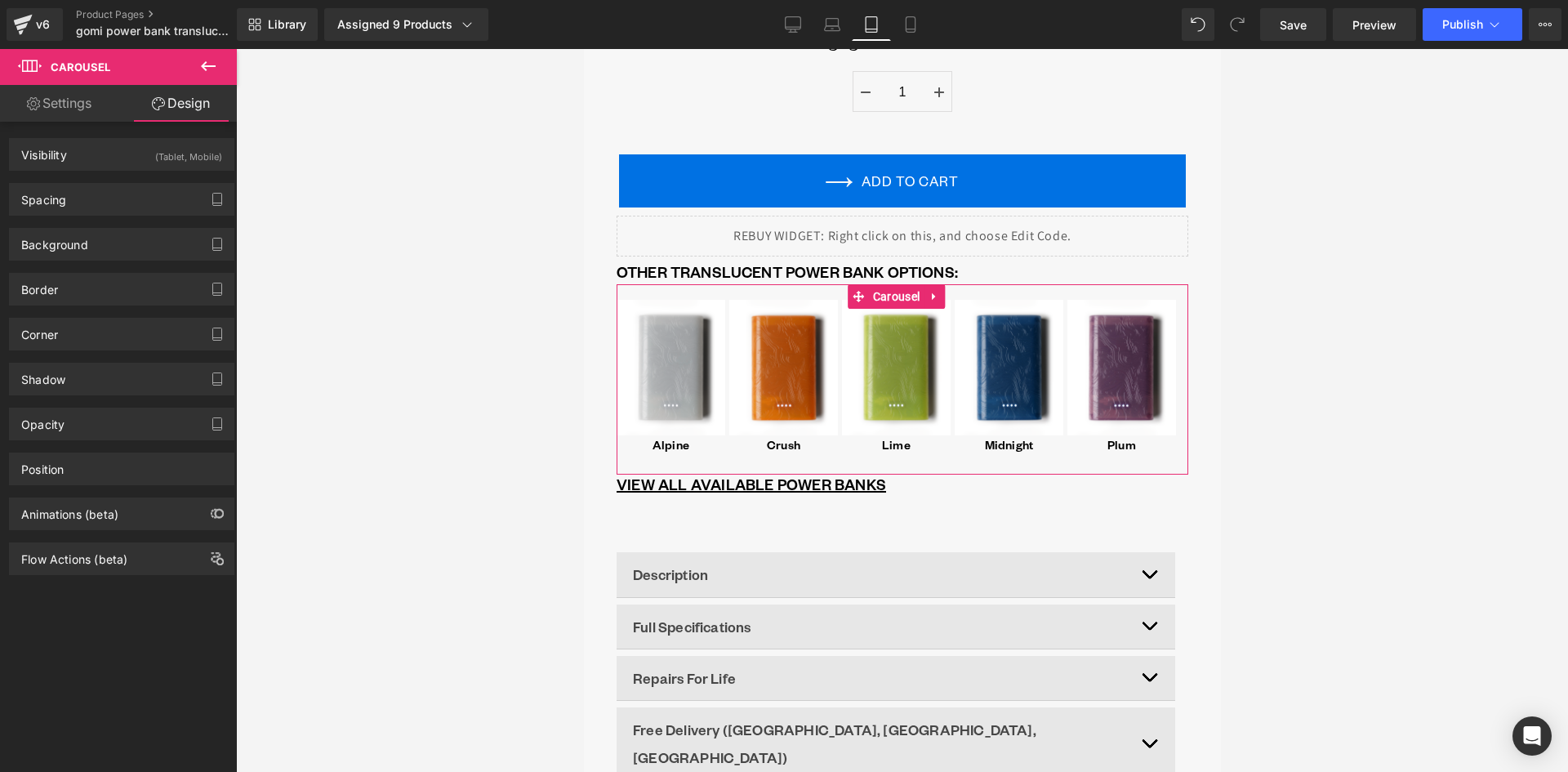
click at [80, 109] on link "Settings" at bounding box center [59, 103] width 118 height 37
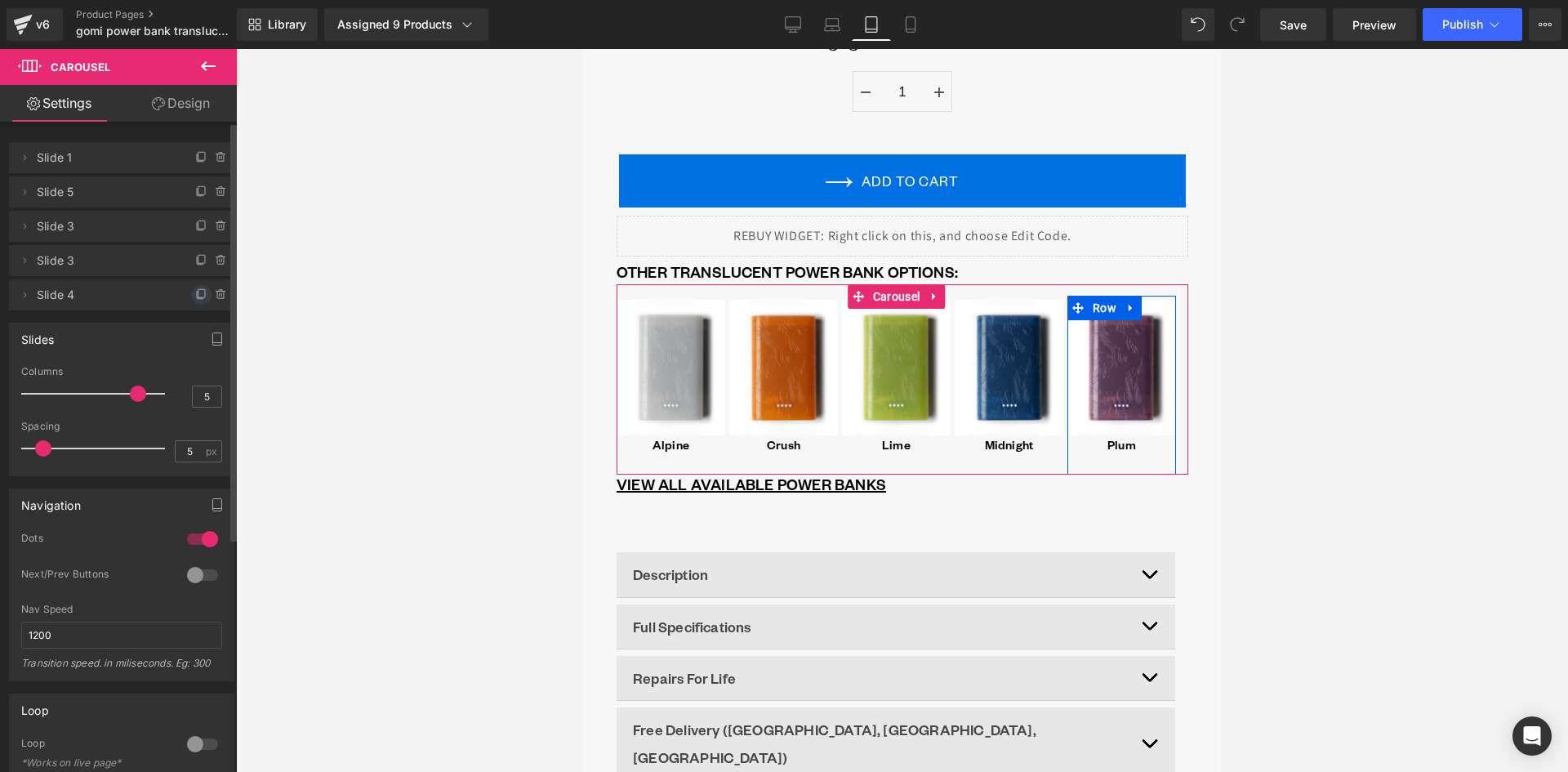
click at [195, 295] on icon at bounding box center [201, 294] width 13 height 13
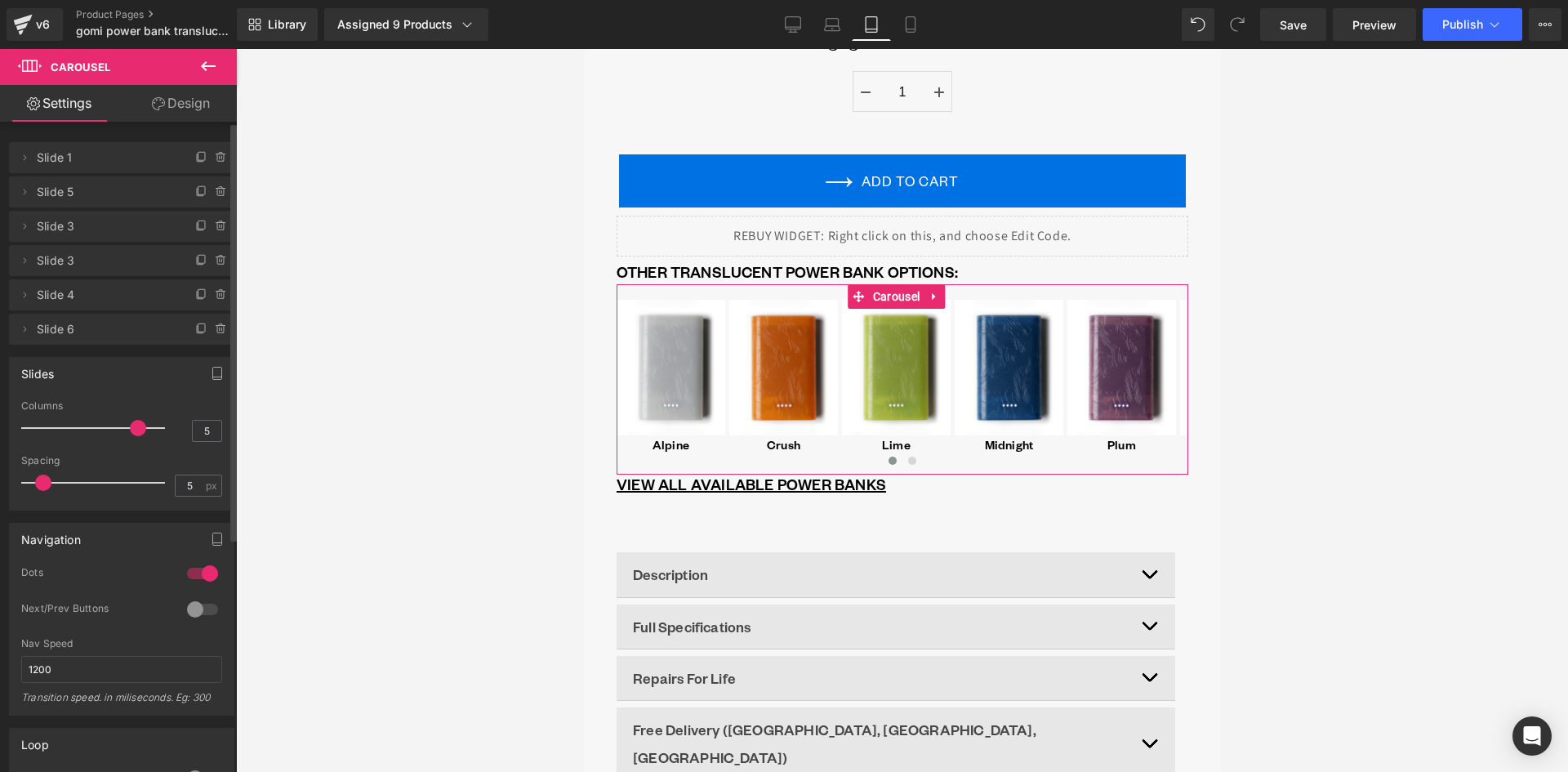
drag, startPoint x: 138, startPoint y: 425, endPoint x: 170, endPoint y: 425, distance: 32.0
click at [172, 425] on div "Columns 5" at bounding box center [122, 427] width 201 height 54
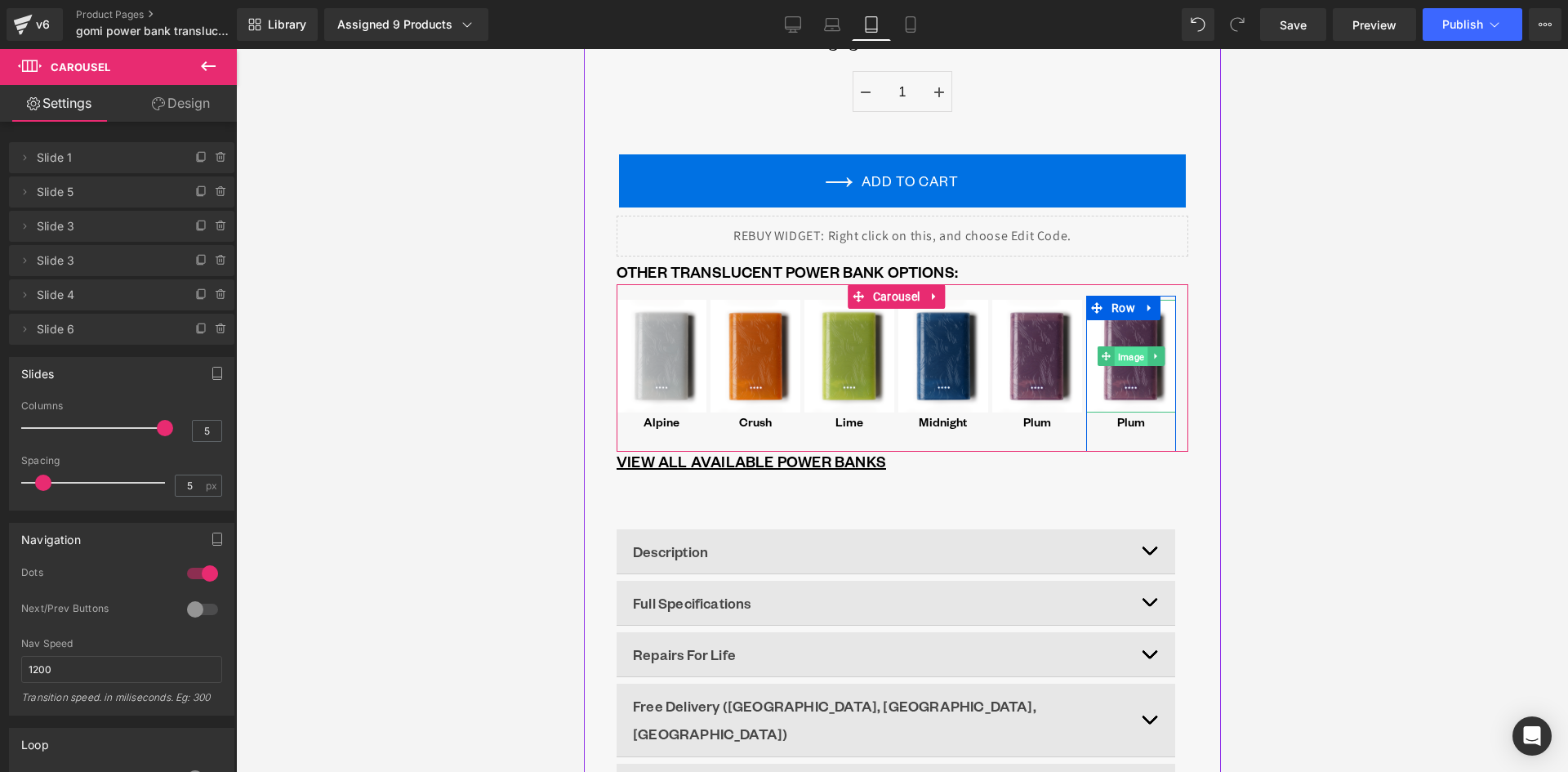
click at [1136, 347] on span "Image" at bounding box center [1130, 356] width 33 height 20
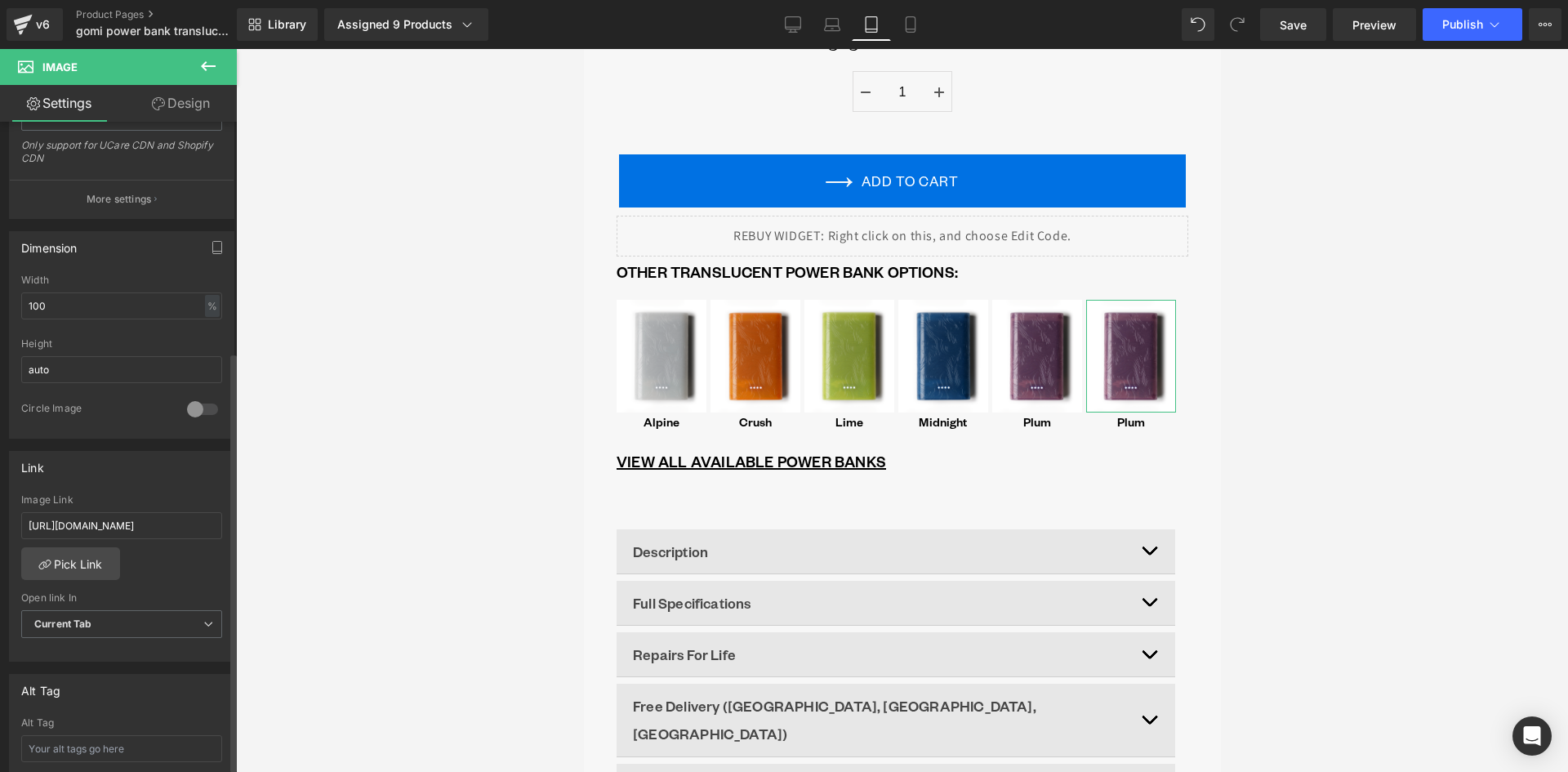
scroll to position [408, 0]
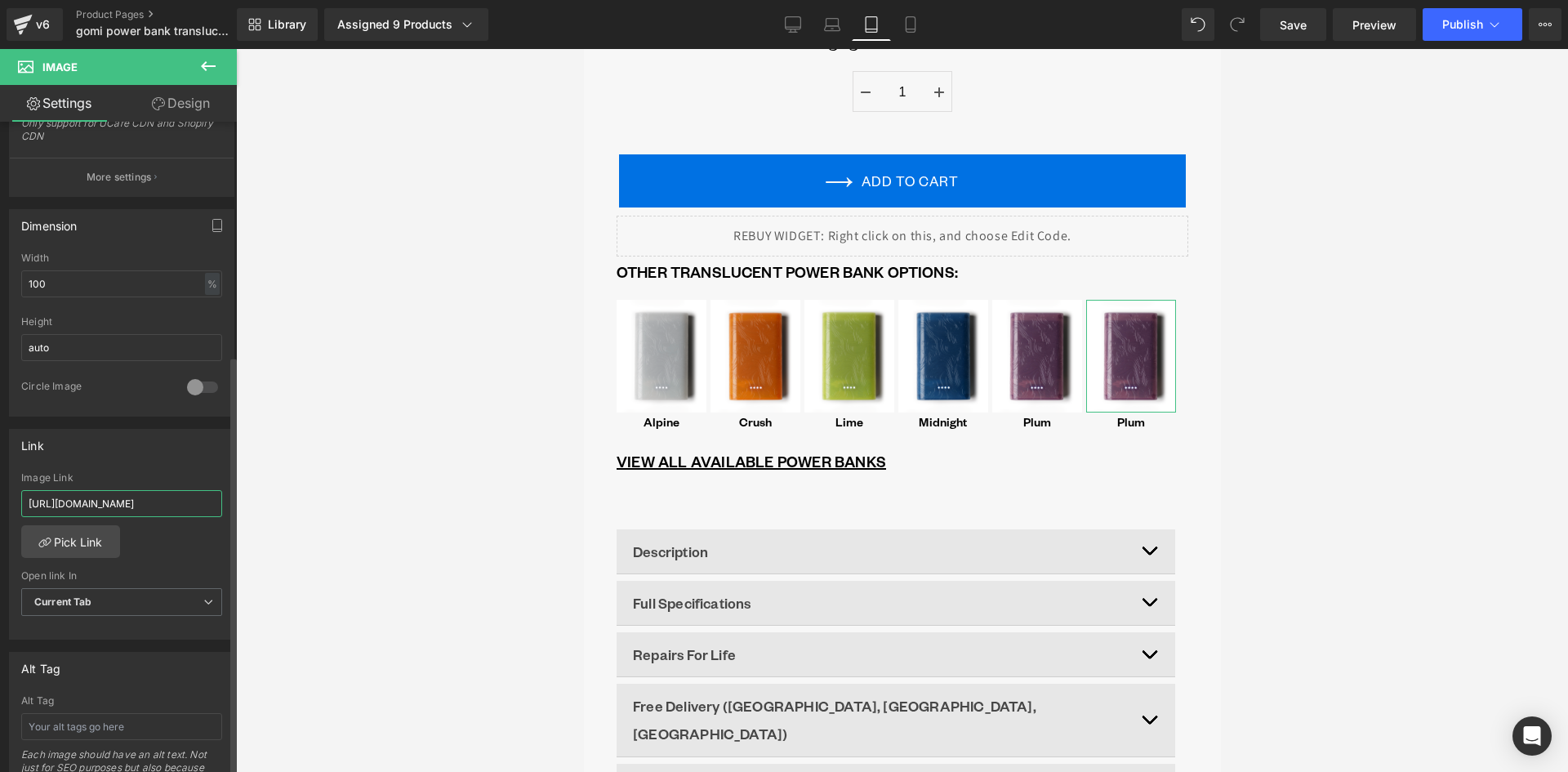
click at [125, 507] on input "[URL][DOMAIN_NAME]" at bounding box center [122, 503] width 201 height 27
paste input "eclipse"
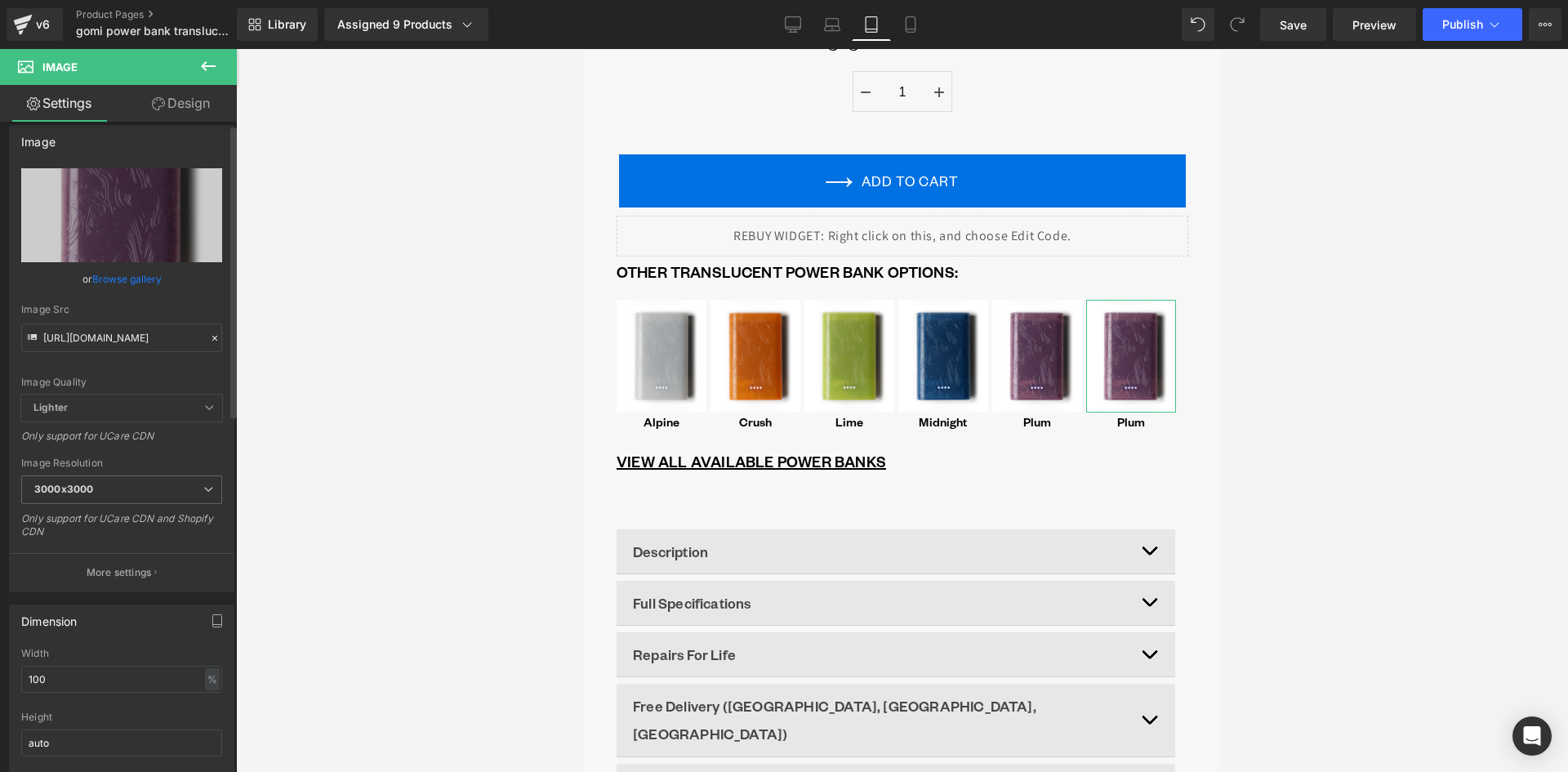
scroll to position [0, 0]
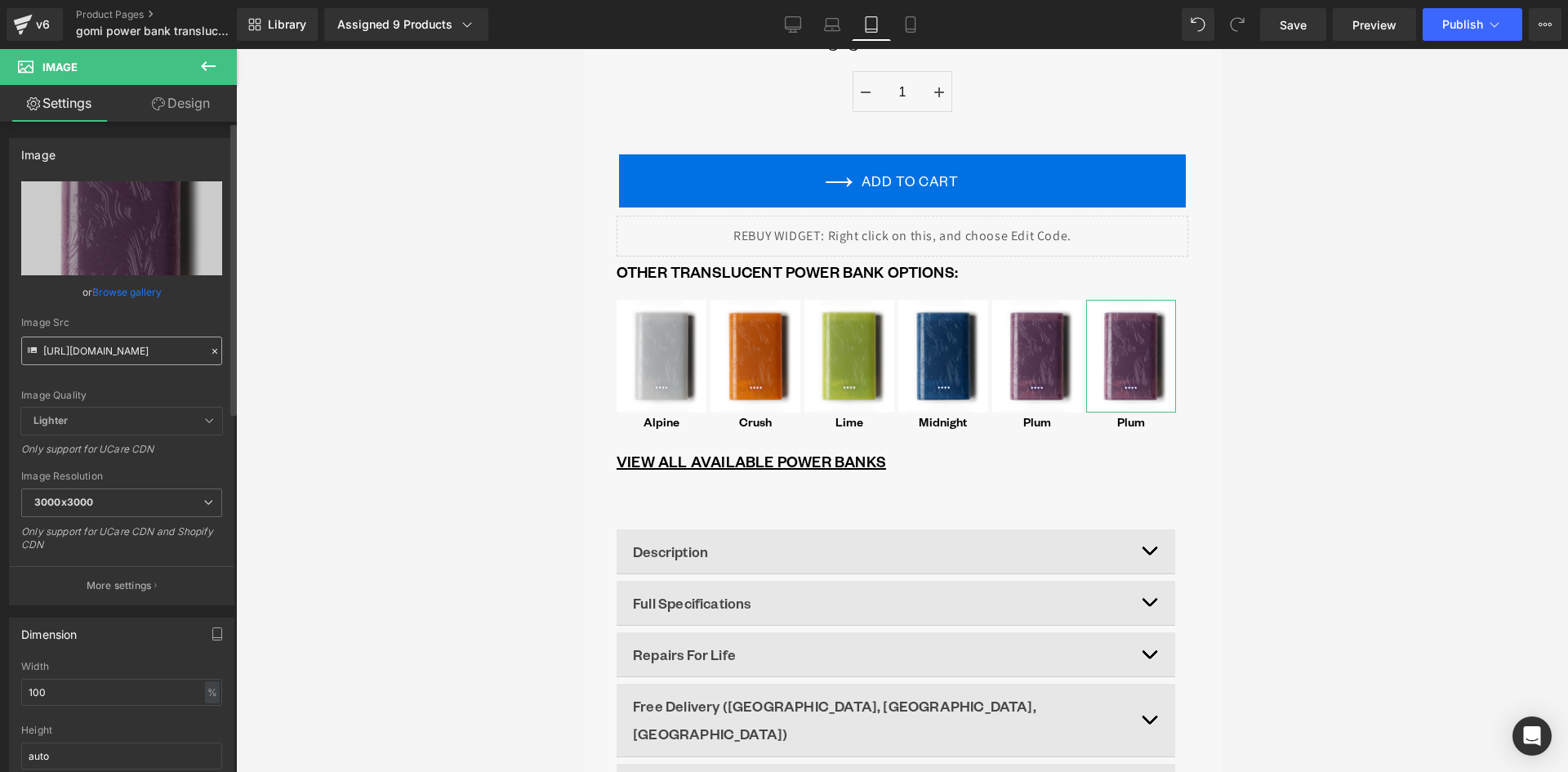
type input "[URL][DOMAIN_NAME]"
click at [155, 361] on input "[URL][DOMAIN_NAME]" at bounding box center [122, 350] width 201 height 29
paste input "black_front_2.png?v=1755868350"
type input "[URL][DOMAIN_NAME]"
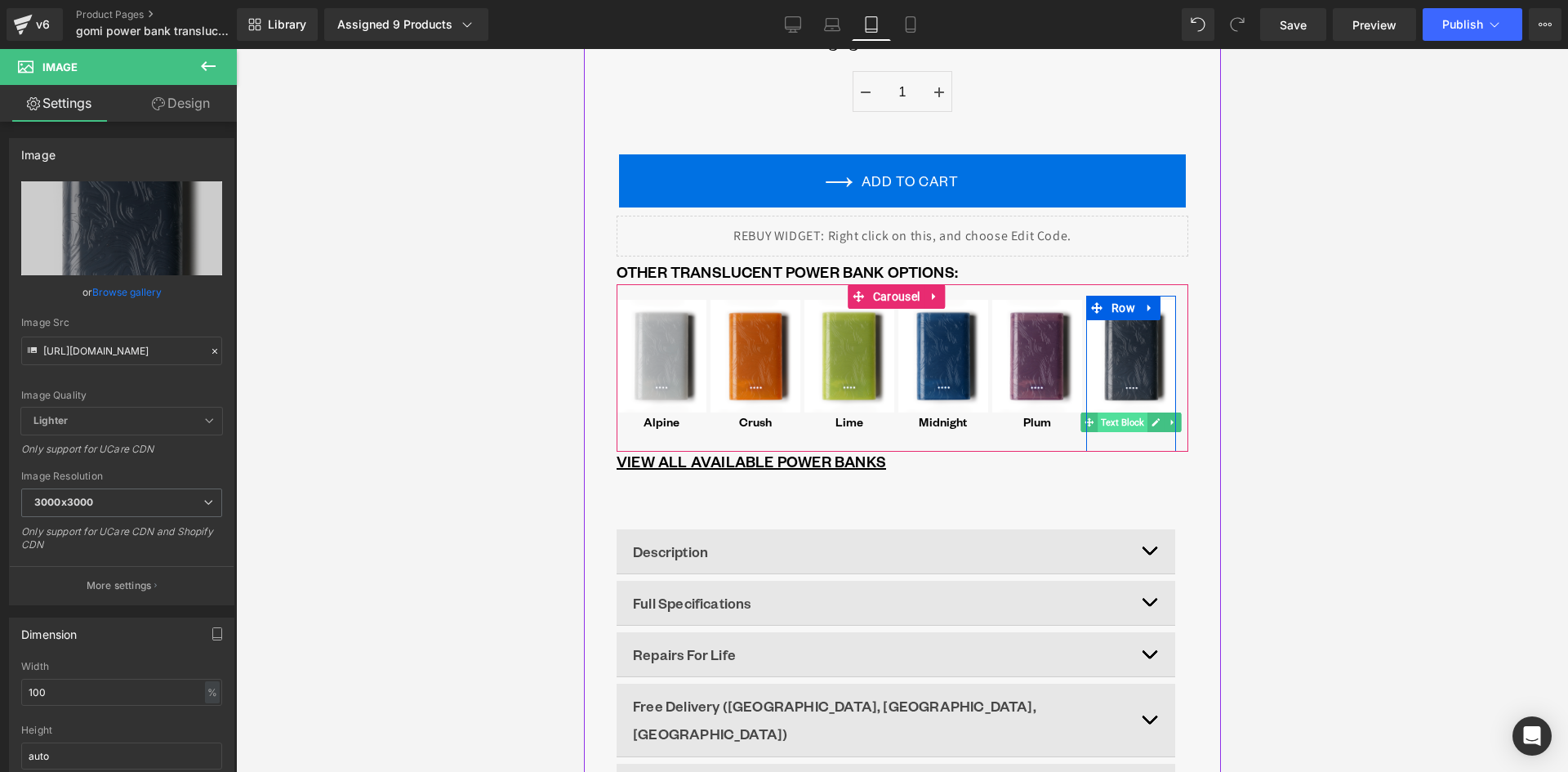
click at [1126, 412] on span "Text Block" at bounding box center [1122, 422] width 50 height 20
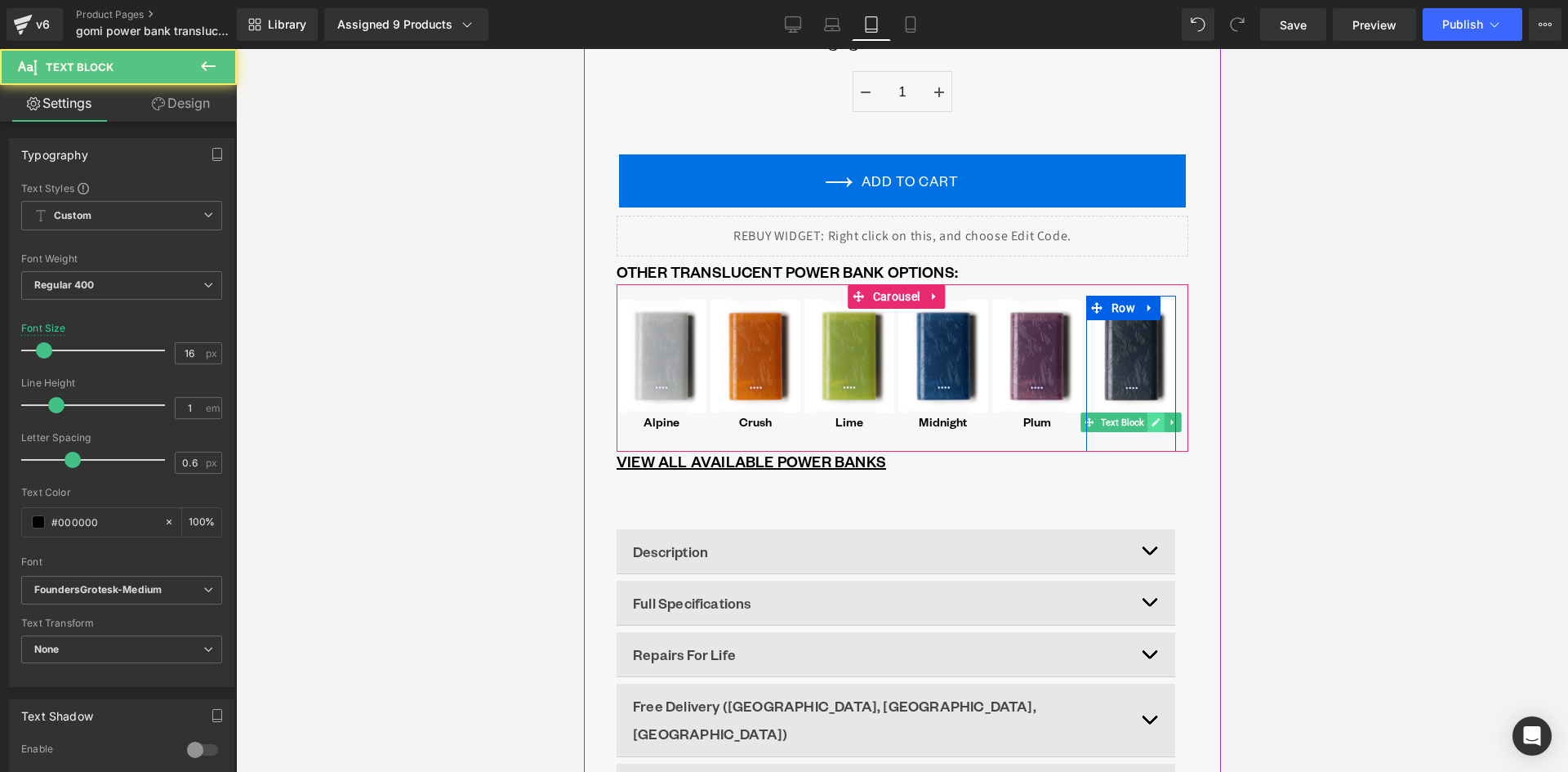
click at [1151, 418] on icon at bounding box center [1155, 422] width 9 height 10
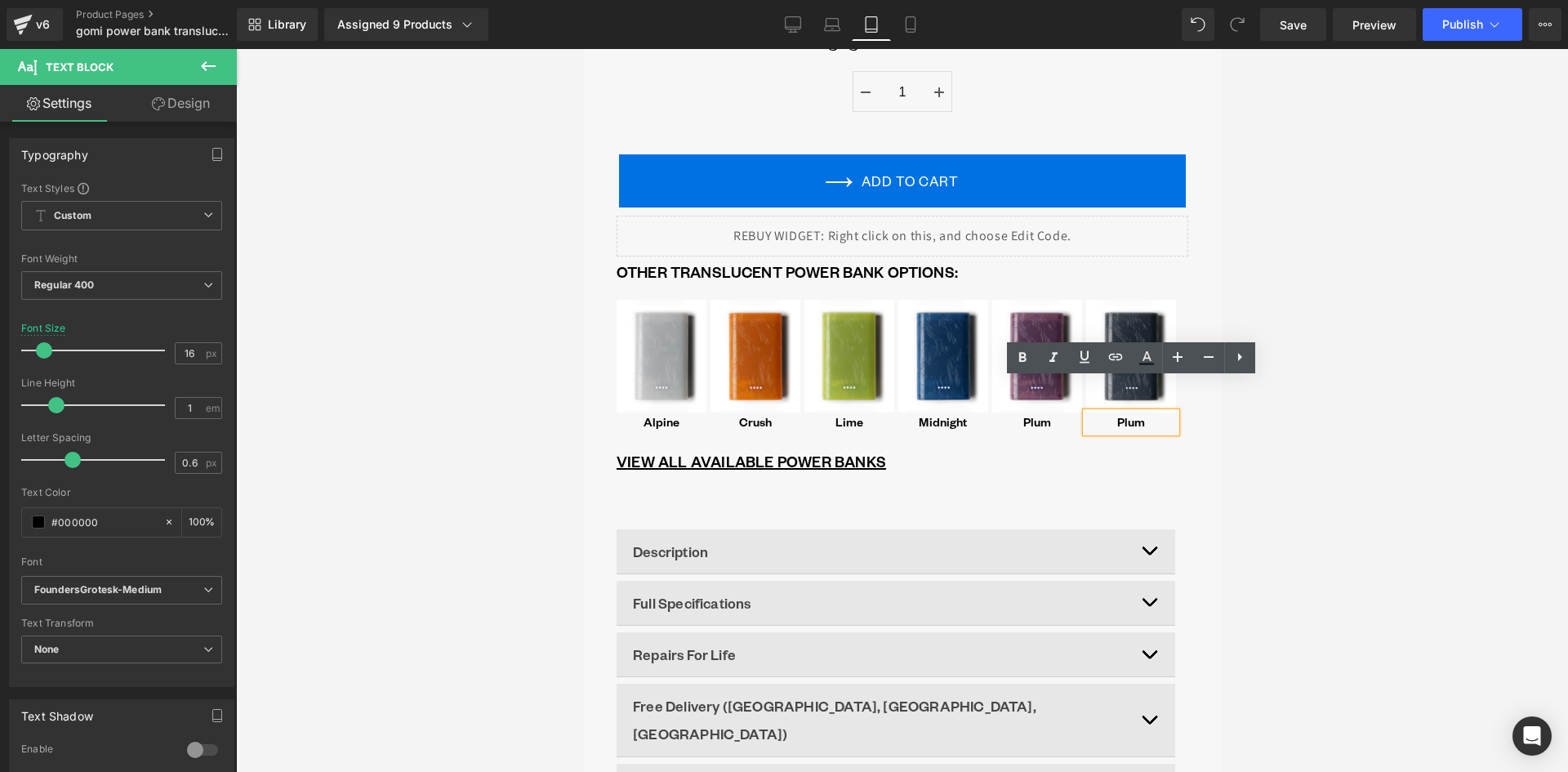
click at [1129, 416] on p "Plum" at bounding box center [1130, 422] width 86 height 13
click at [1358, 365] on div at bounding box center [902, 411] width 1332 height 723
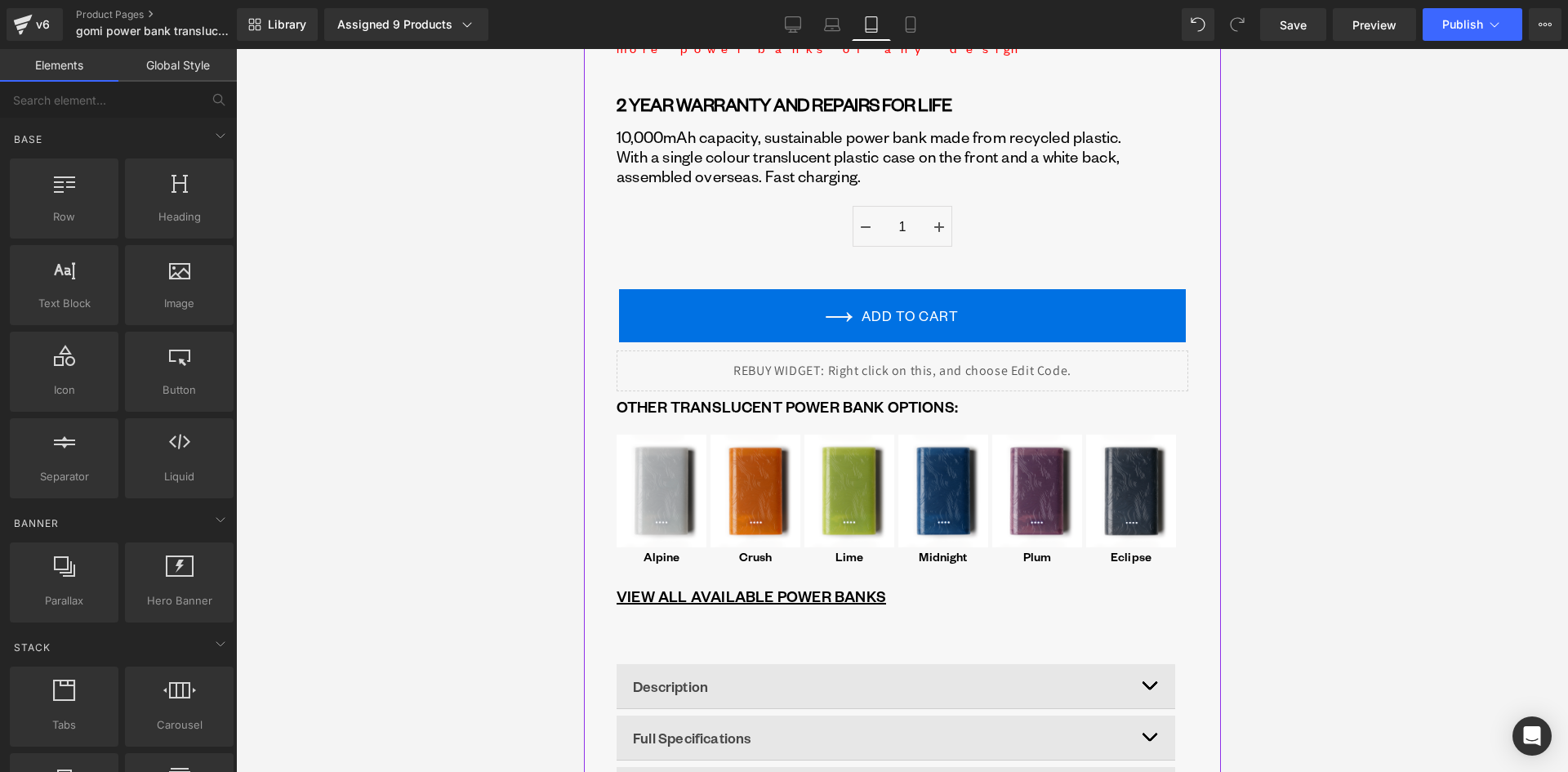
scroll to position [979, 0]
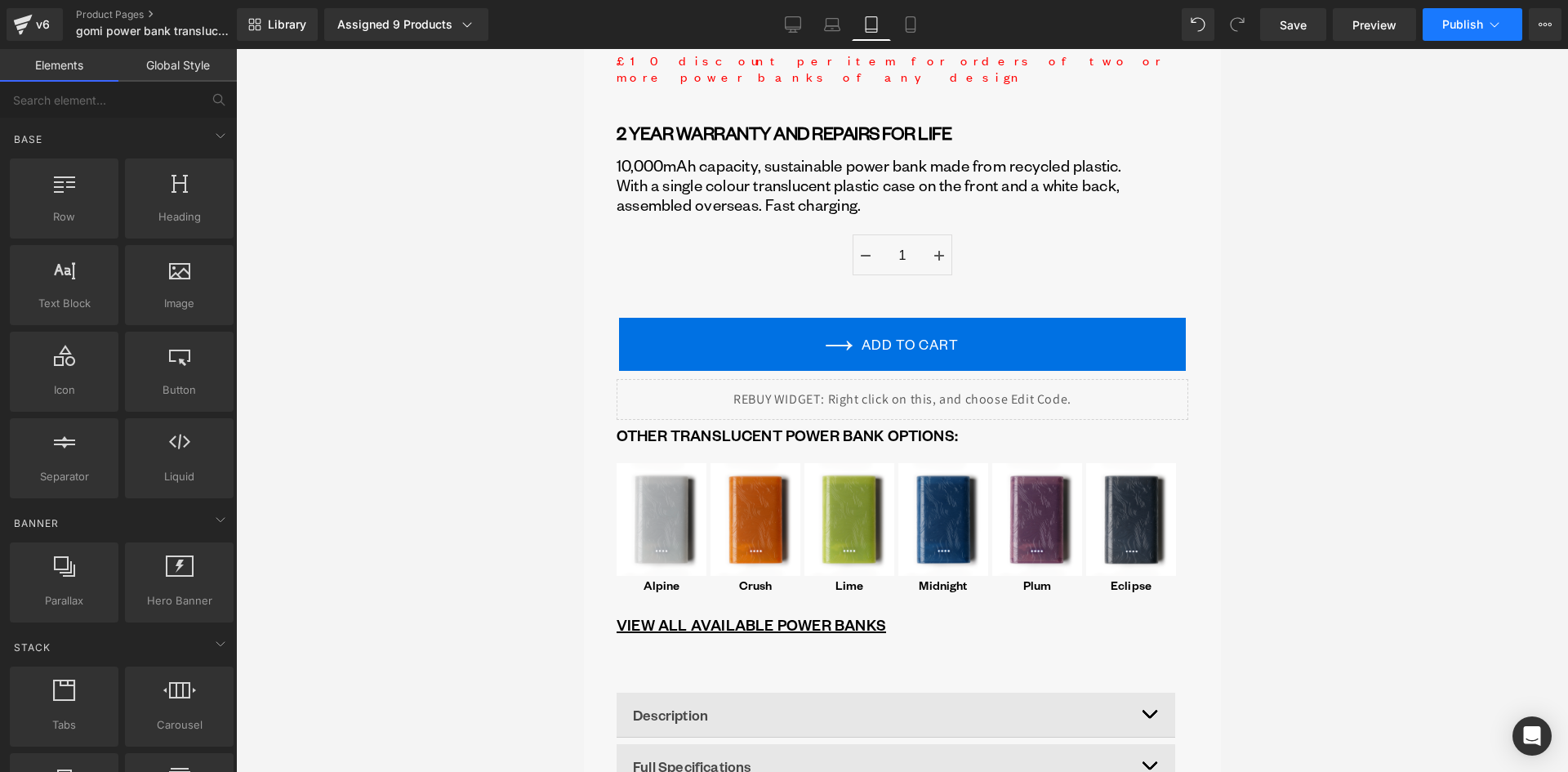
click at [1473, 24] on span "Publish" at bounding box center [1462, 24] width 41 height 13
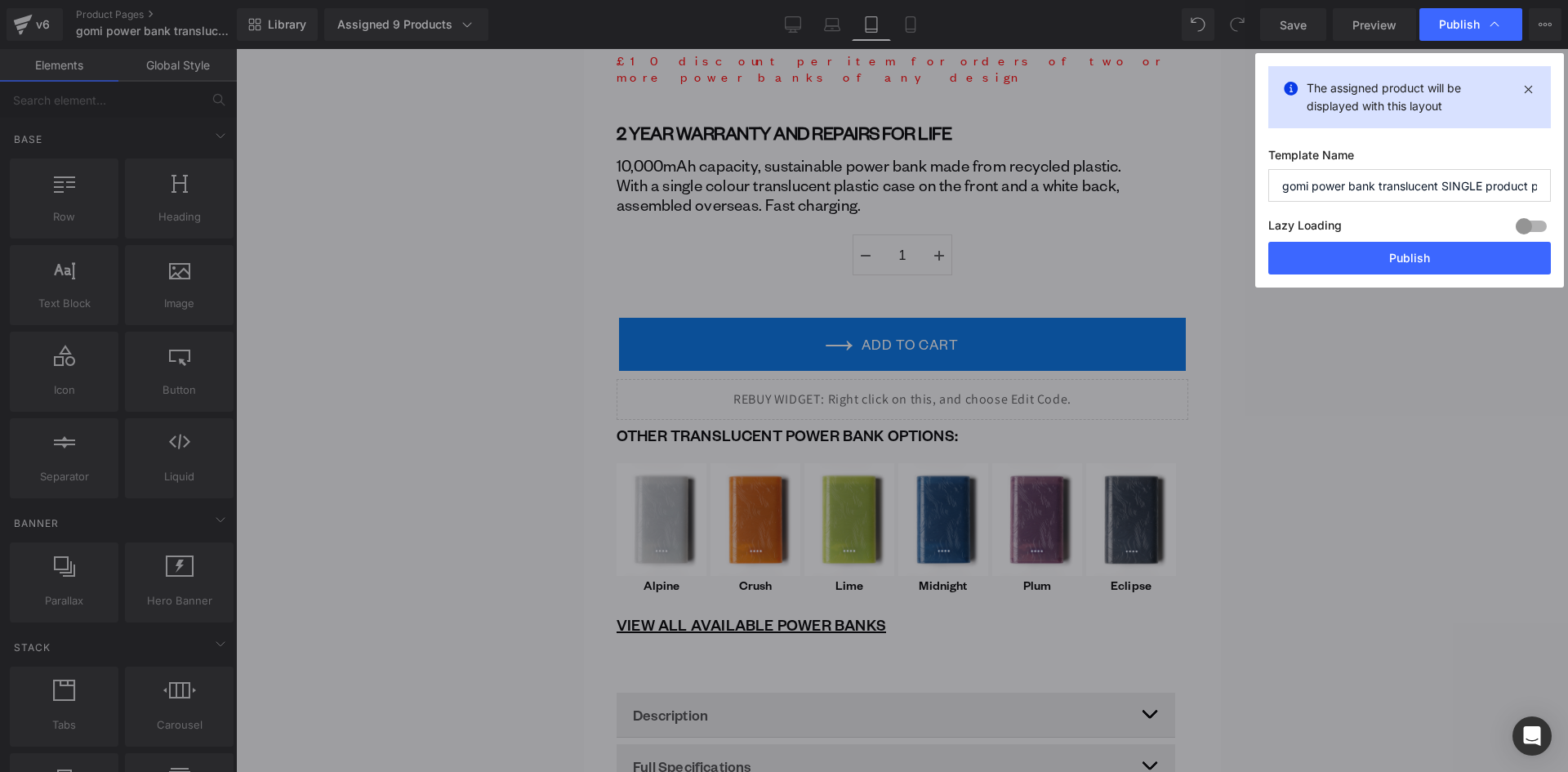
click at [1430, 241] on div "Lazy Loading Build Upgrade plan to unlock" at bounding box center [1409, 227] width 283 height 27
click at [1427, 249] on button "Publish" at bounding box center [1409, 258] width 283 height 33
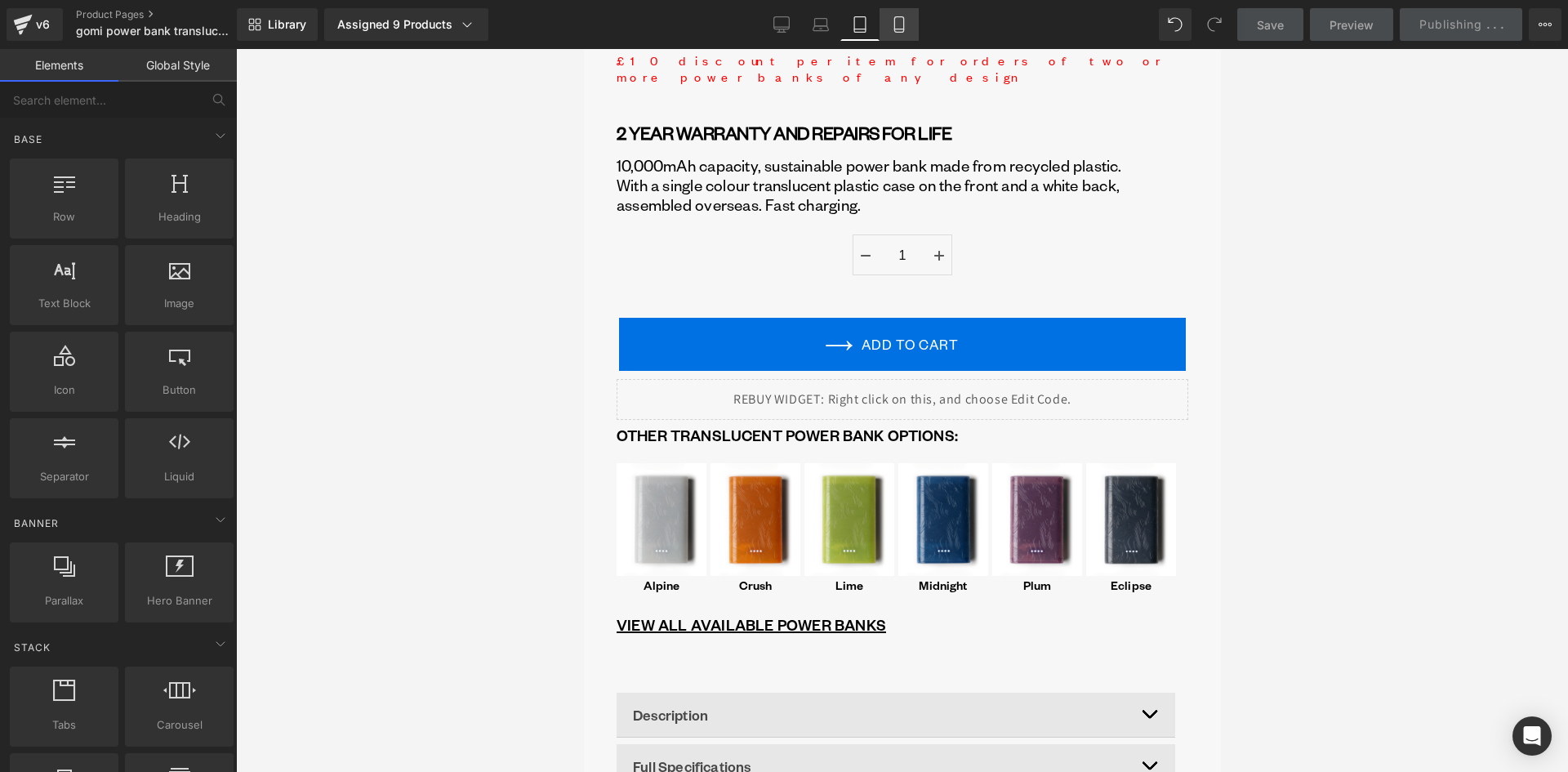
click at [903, 26] on icon at bounding box center [898, 25] width 9 height 16
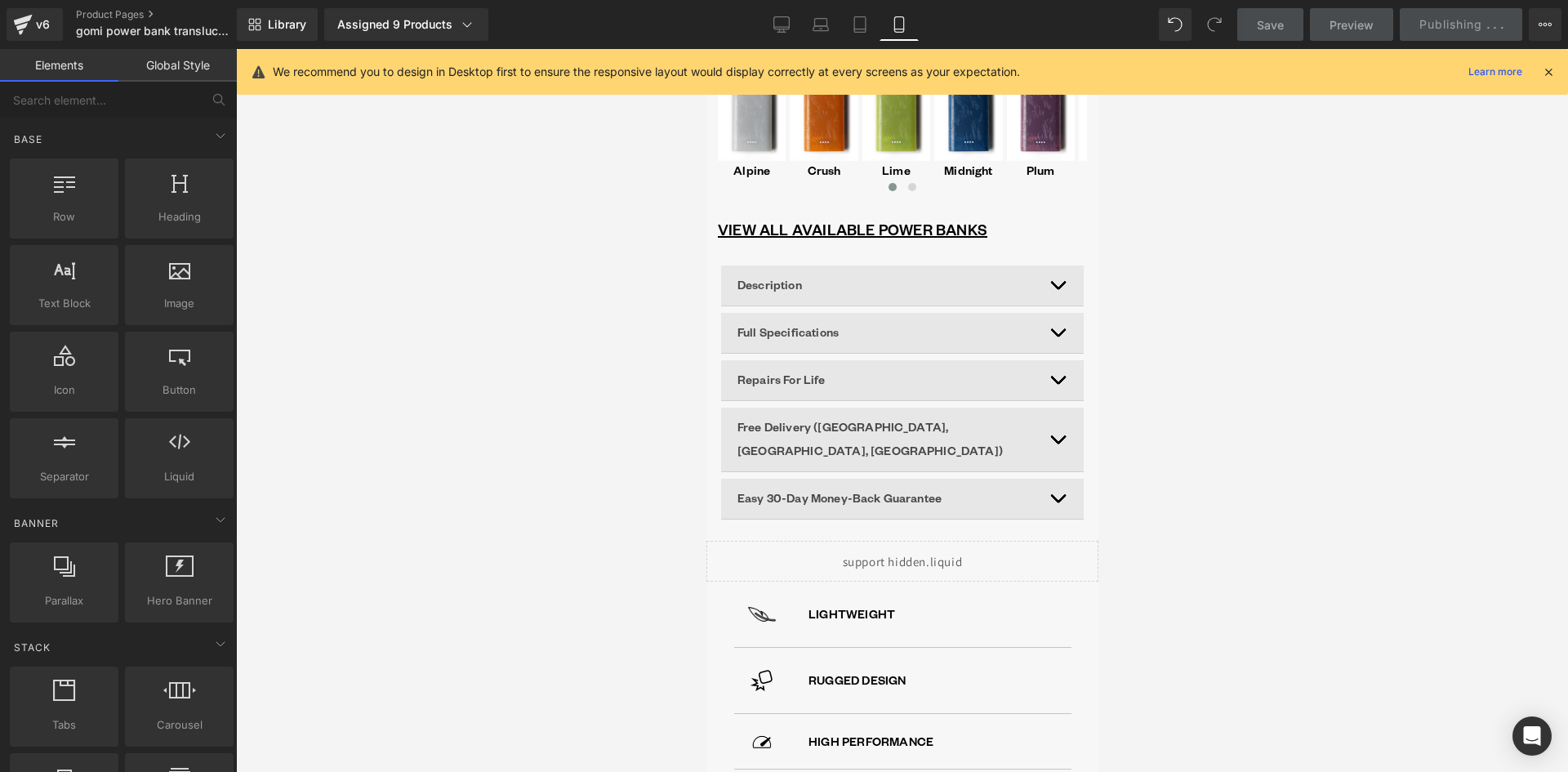
scroll to position [812, 0]
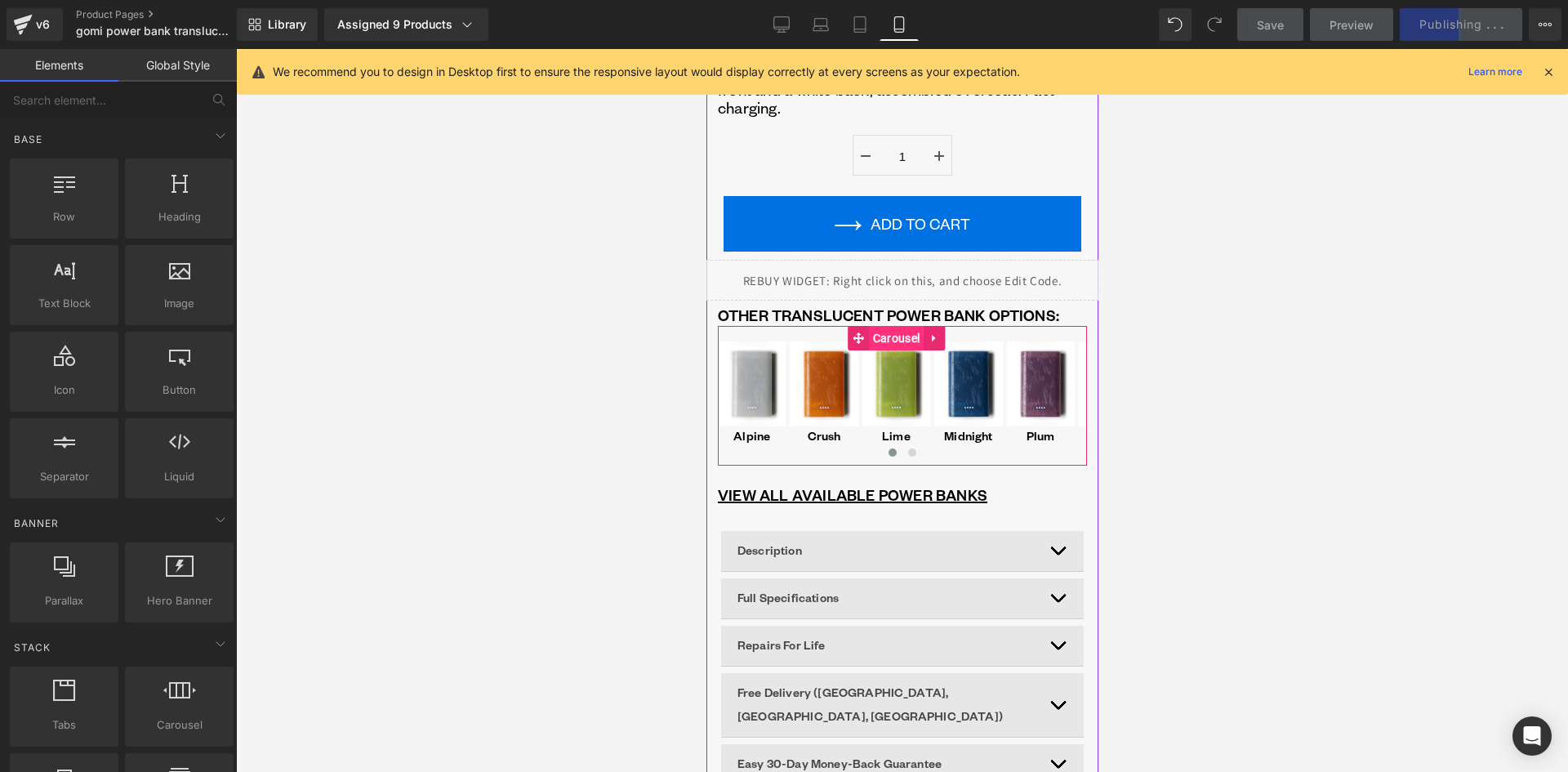
click at [896, 332] on span "Carousel" at bounding box center [895, 338] width 54 height 24
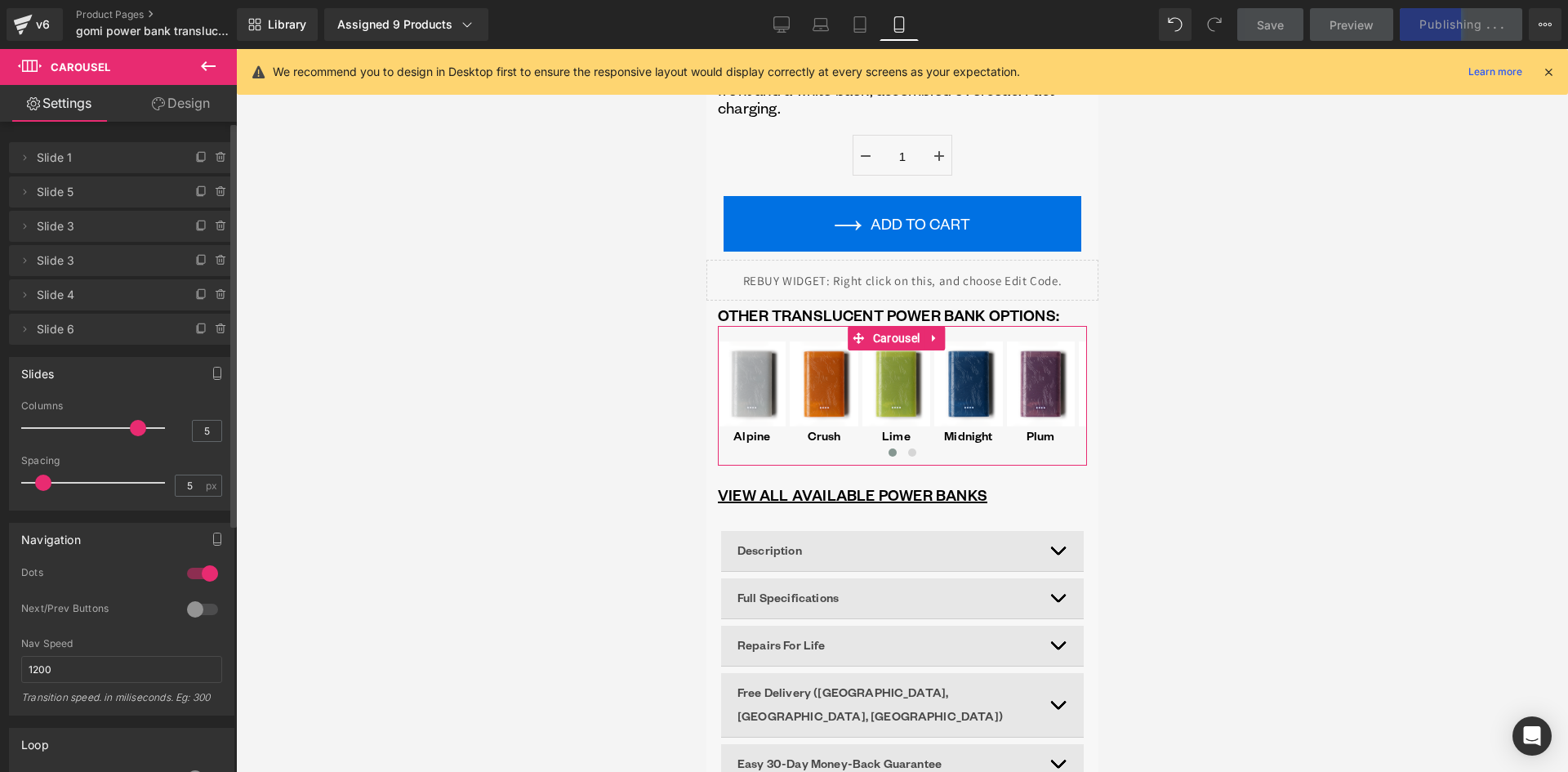
drag, startPoint x: 135, startPoint y: 429, endPoint x: 224, endPoint y: 434, distance: 89.1
click at [146, 432] on span at bounding box center [137, 428] width 16 height 16
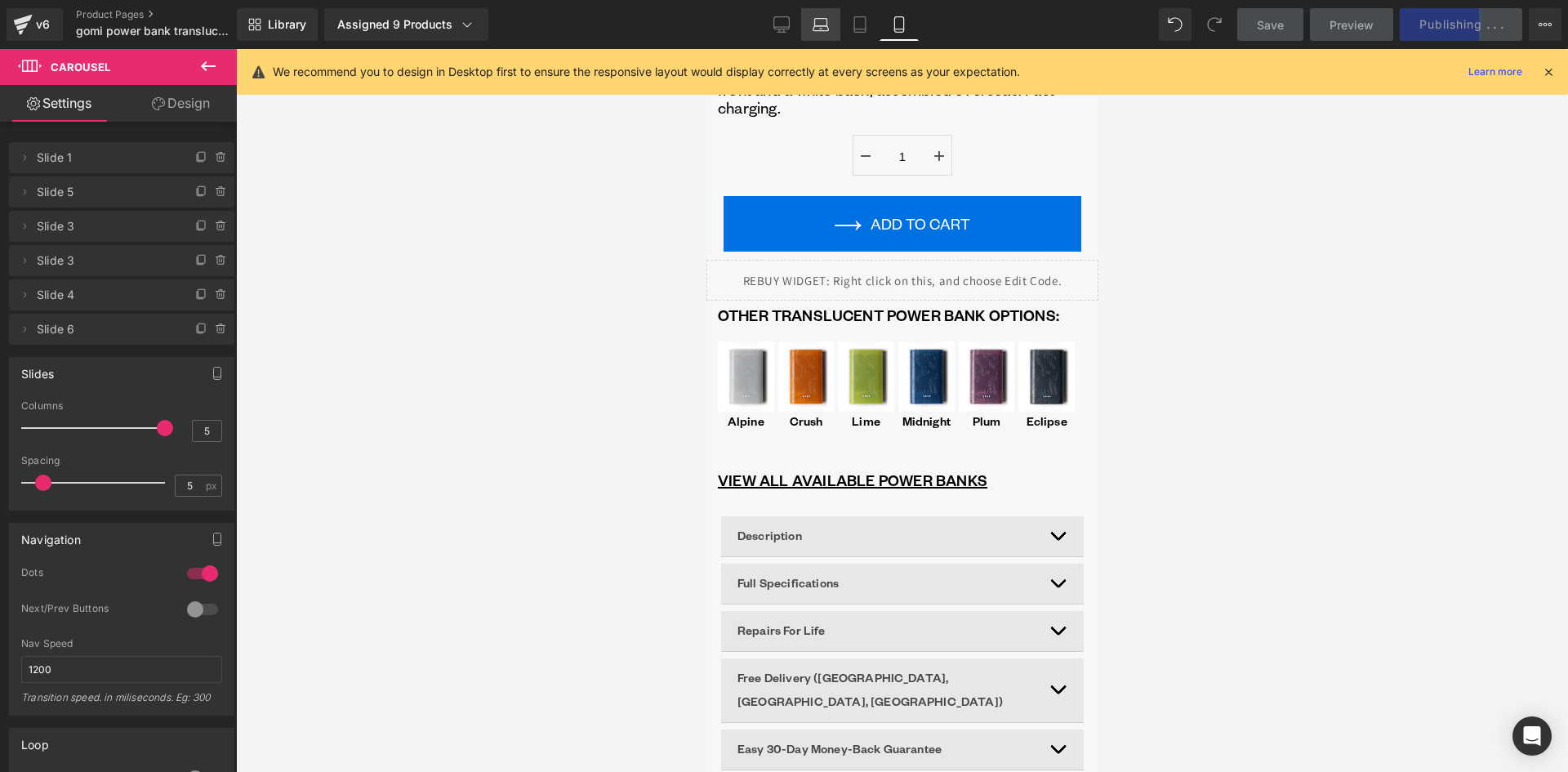
drag, startPoint x: 819, startPoint y: 21, endPoint x: 370, endPoint y: 244, distance: 501.3
click at [819, 21] on icon at bounding box center [820, 24] width 16 height 16
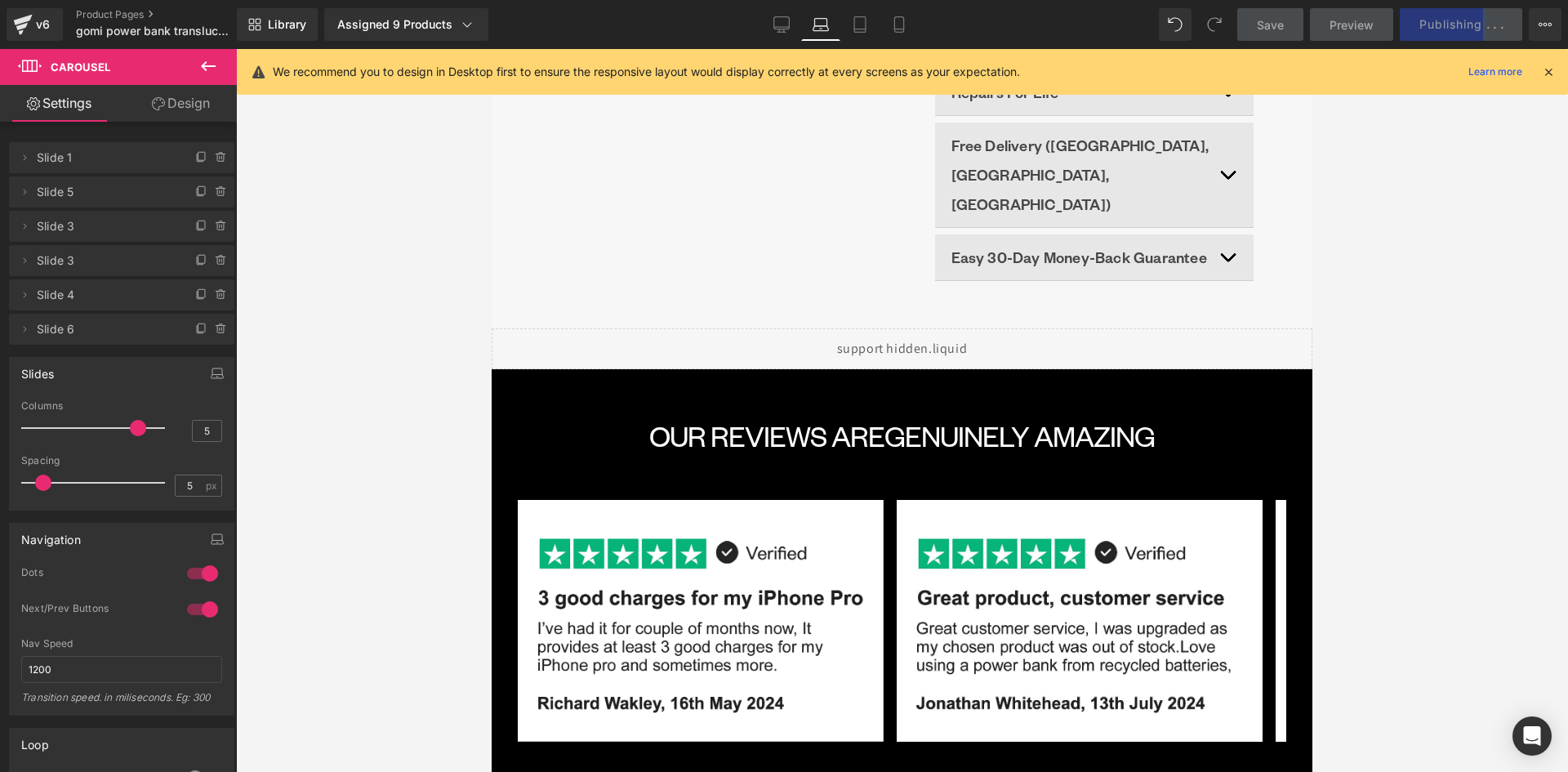
scroll to position [0, 0]
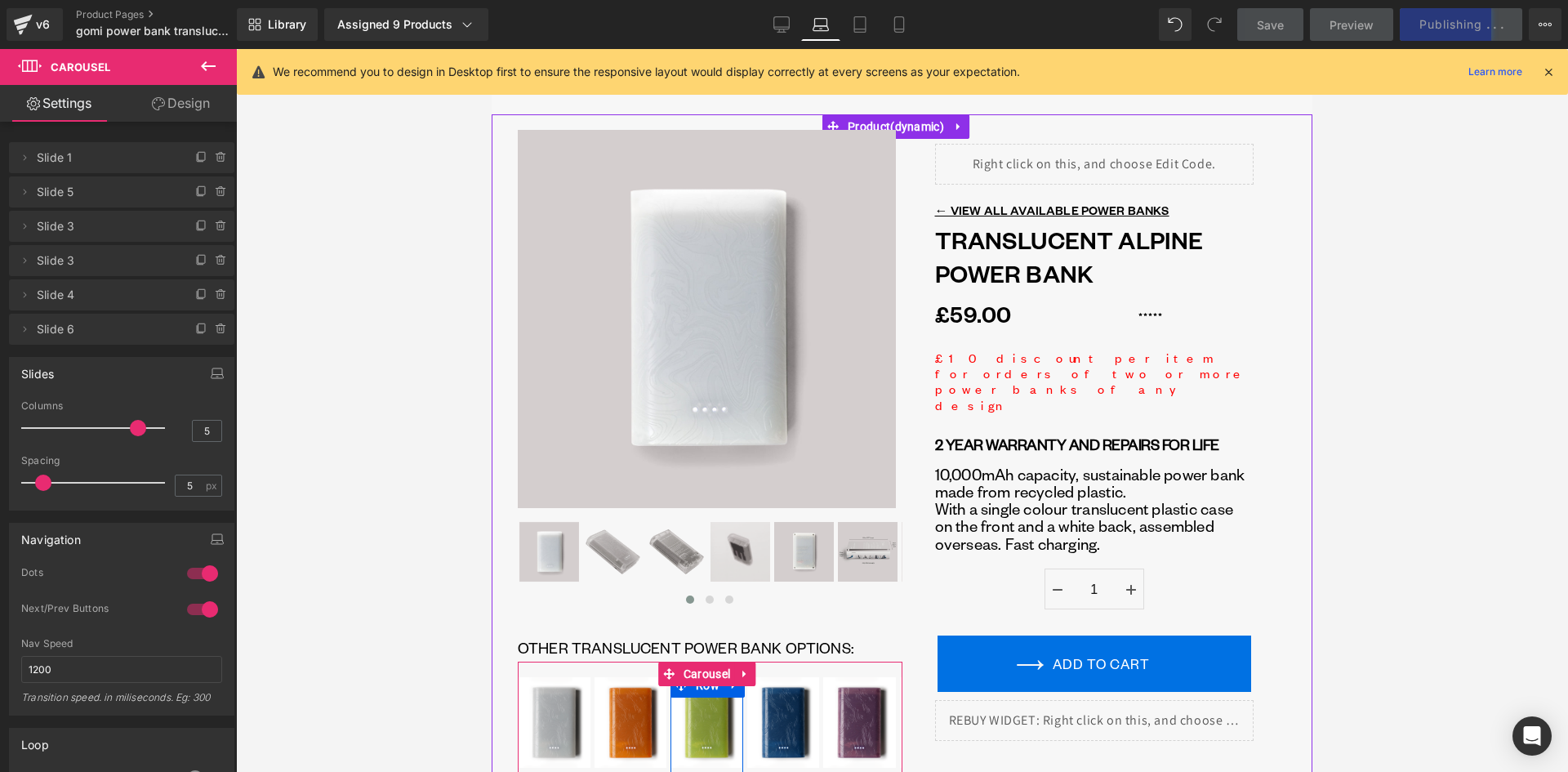
click at [707, 679] on span "Carousel" at bounding box center [706, 673] width 54 height 24
drag, startPoint x: 133, startPoint y: 428, endPoint x: 200, endPoint y: 449, distance: 70.2
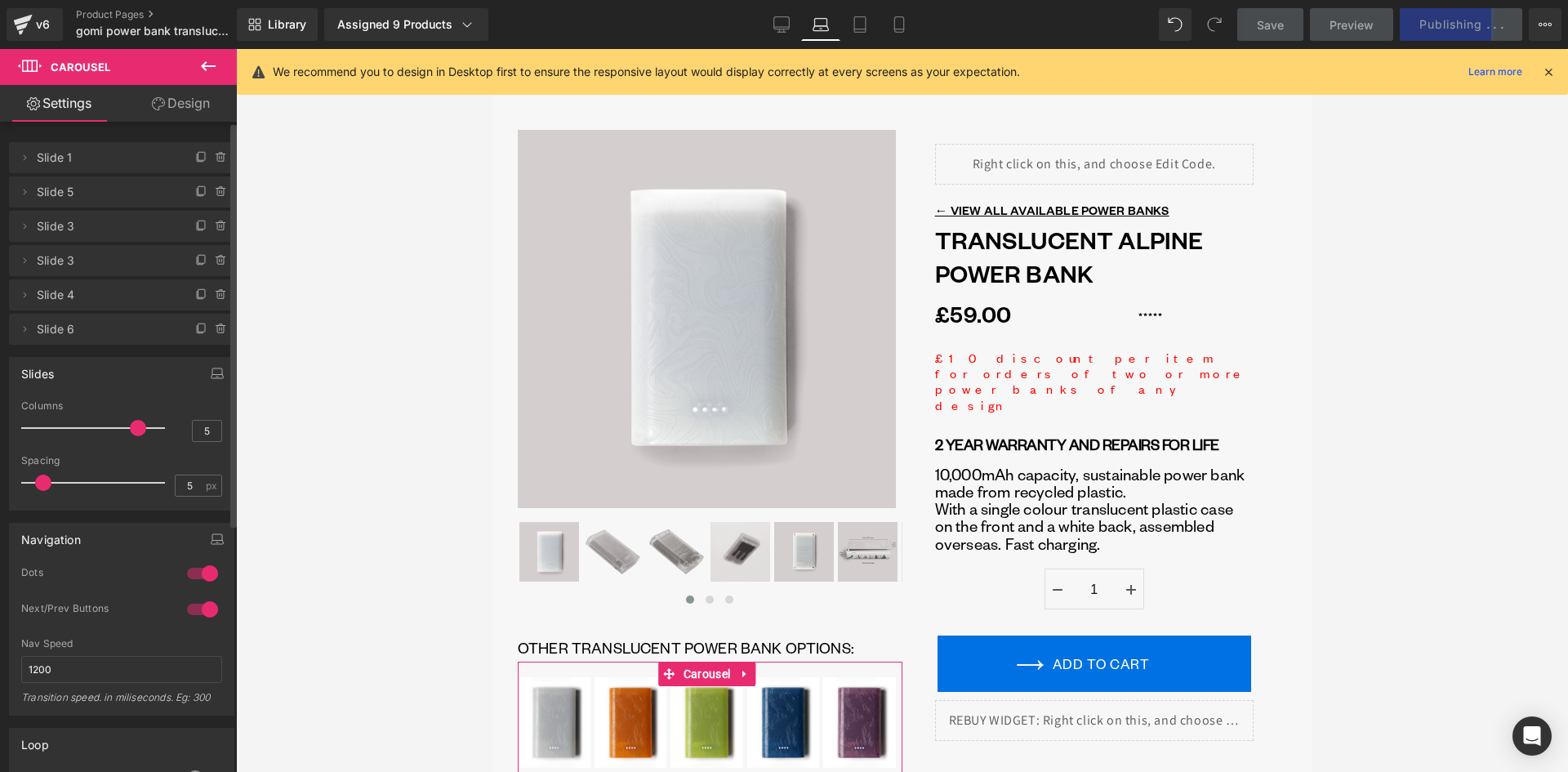
click at [174, 430] on div "Columns 5" at bounding box center [122, 427] width 201 height 54
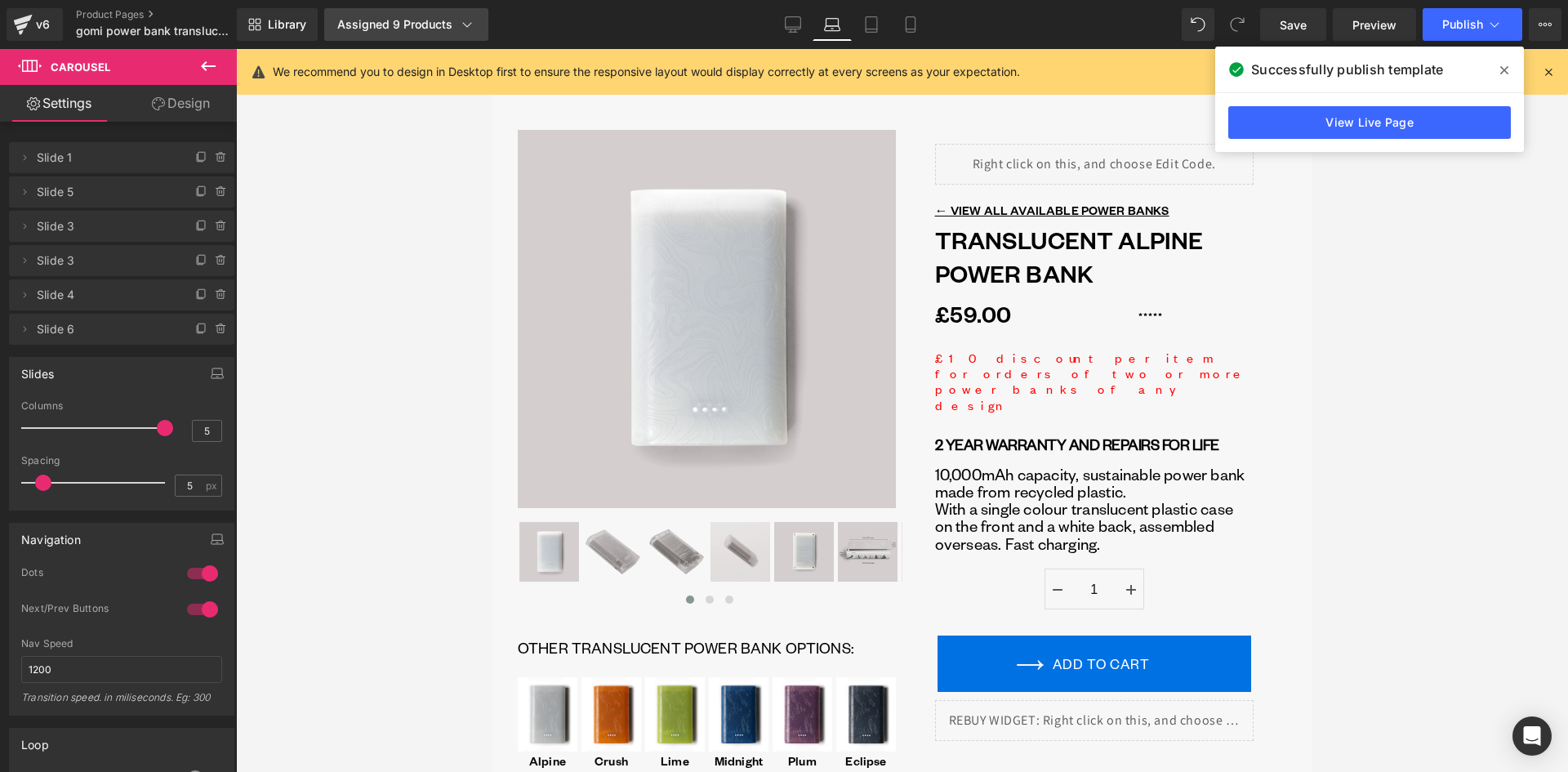
click at [417, 24] on div "Assigned 9 Products" at bounding box center [406, 24] width 138 height 16
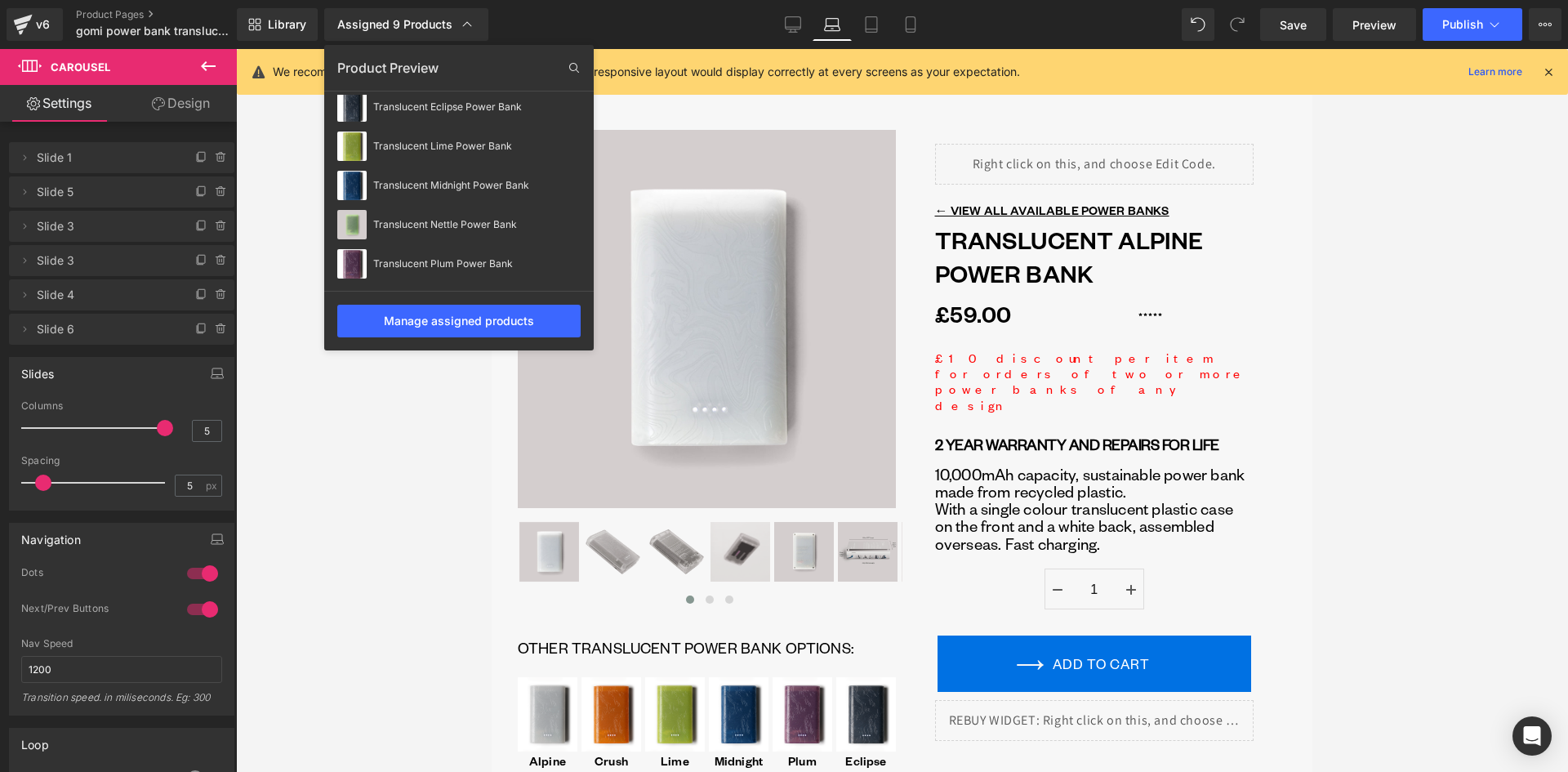
scroll to position [169, 0]
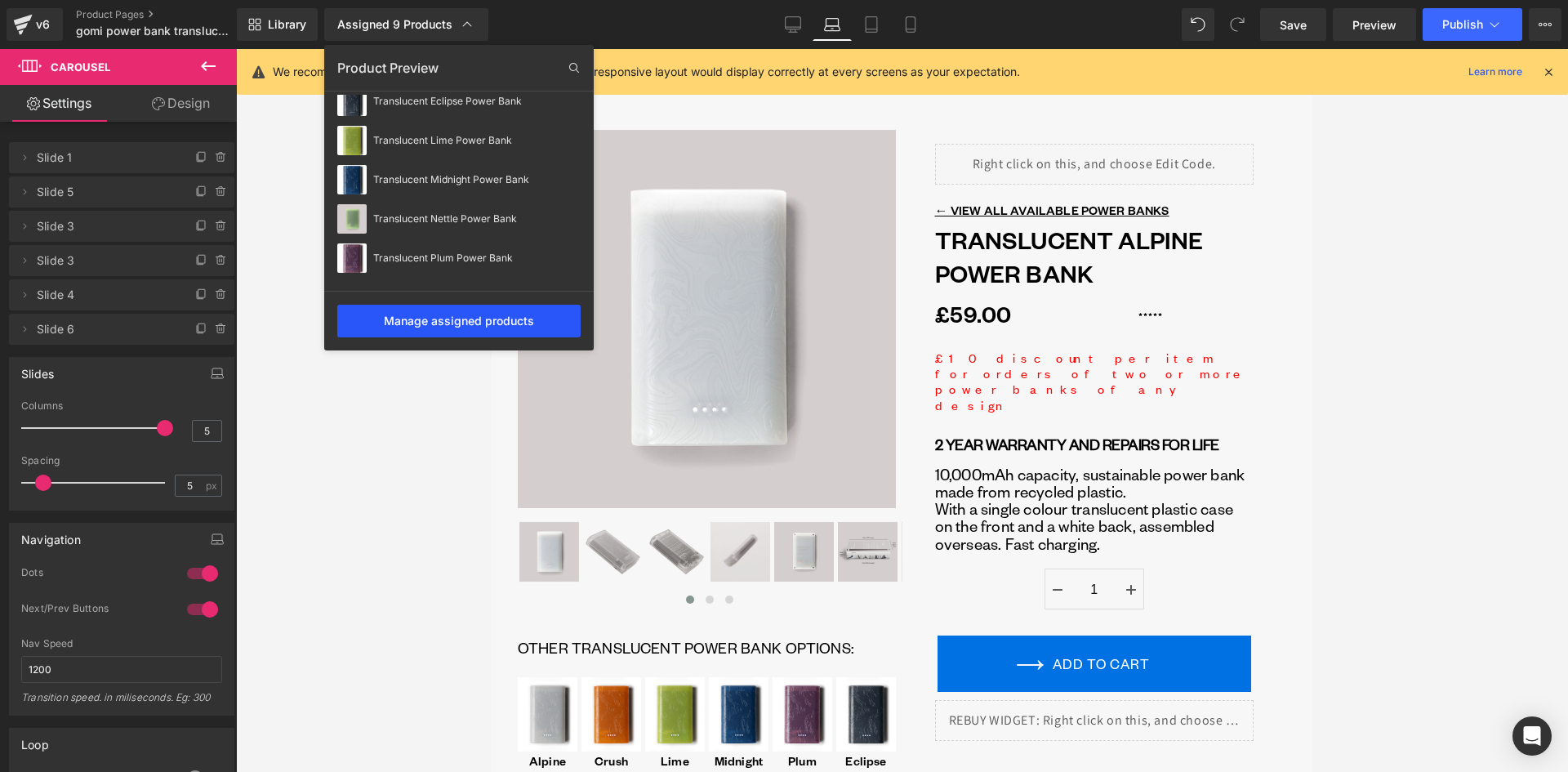
click at [472, 313] on div "Manage assigned products" at bounding box center [458, 321] width 243 height 33
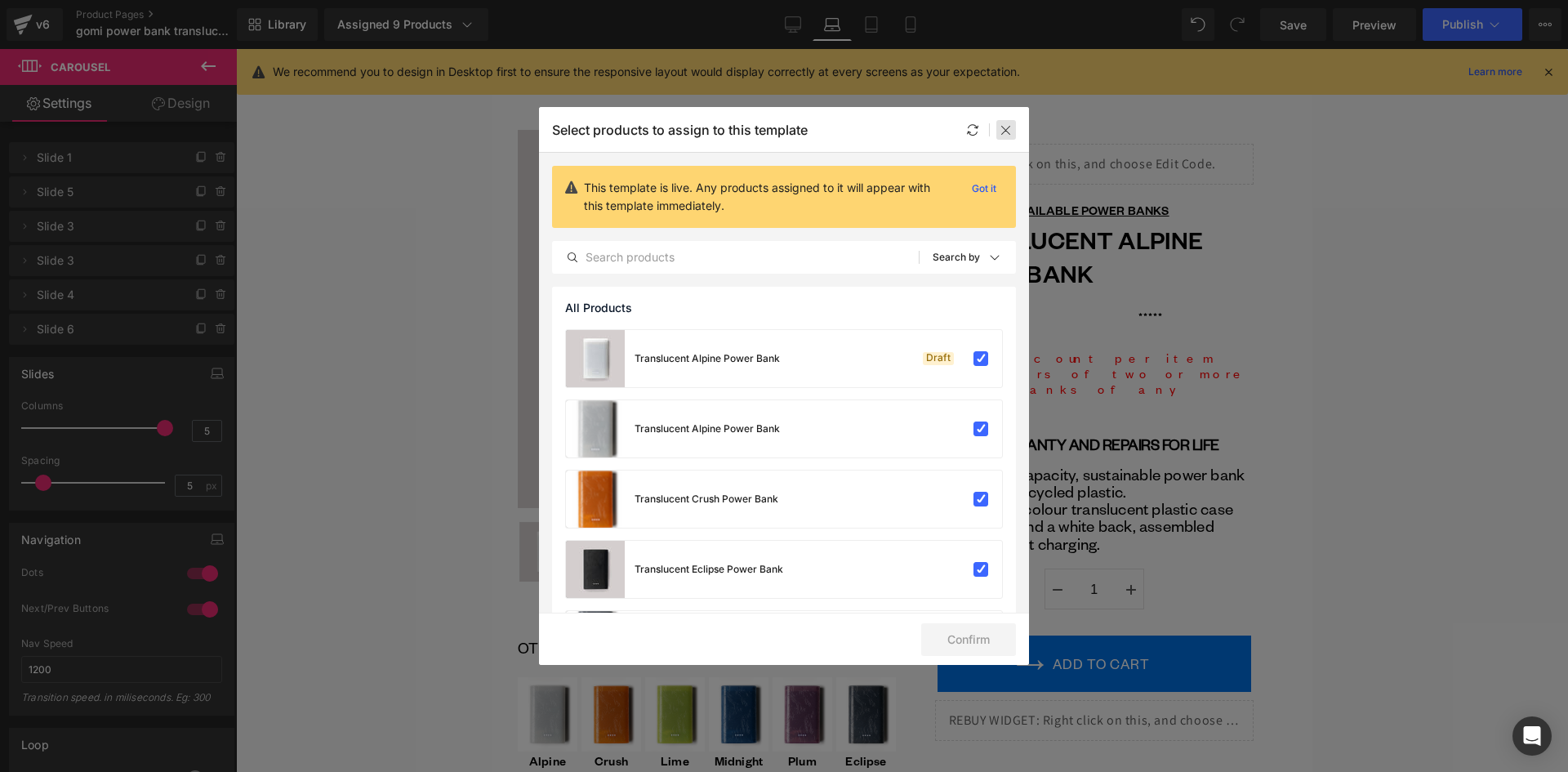
click at [1009, 126] on icon at bounding box center [1005, 130] width 13 height 13
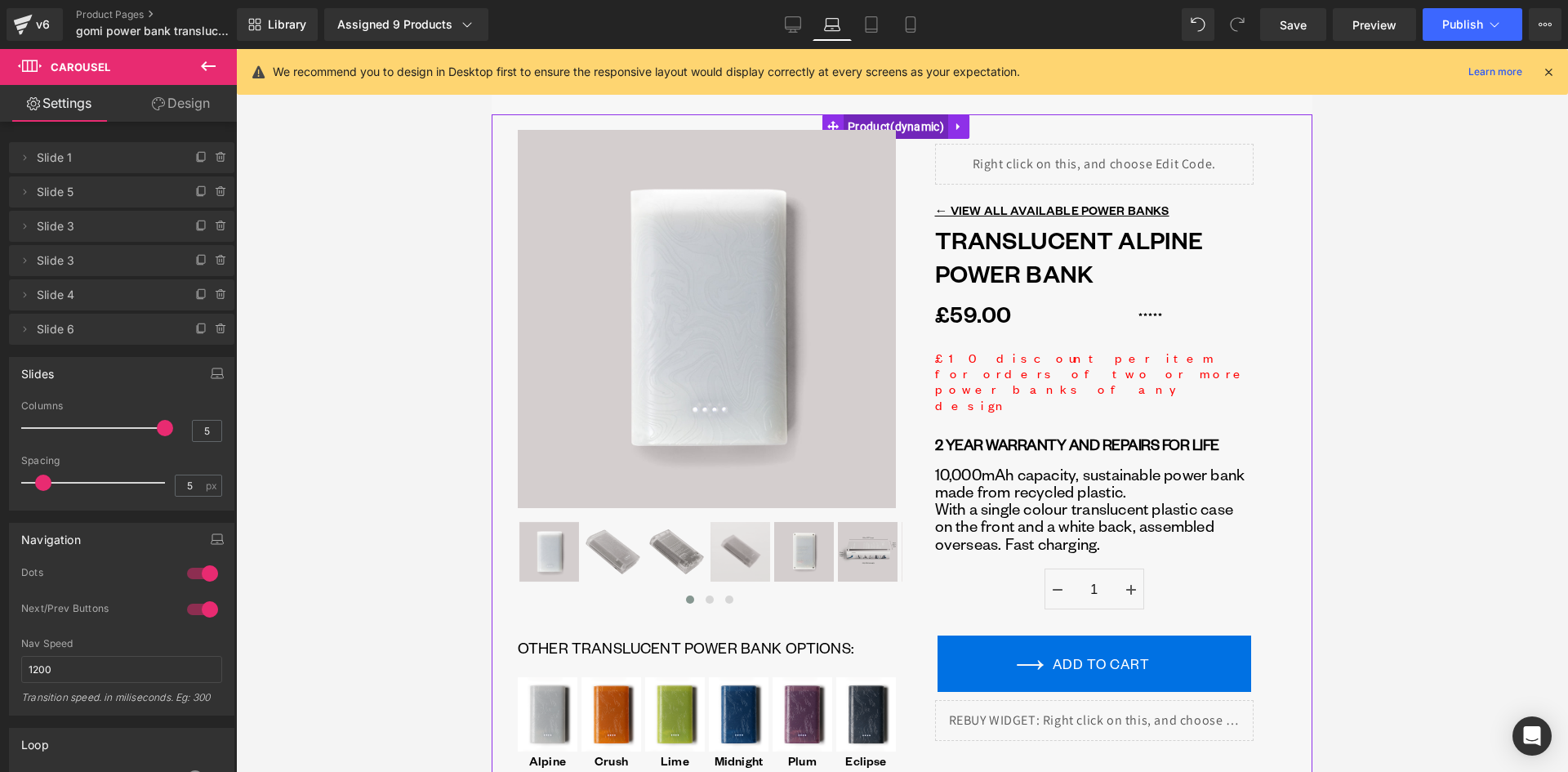
click at [924, 115] on span "Product" at bounding box center [896, 126] width 105 height 24
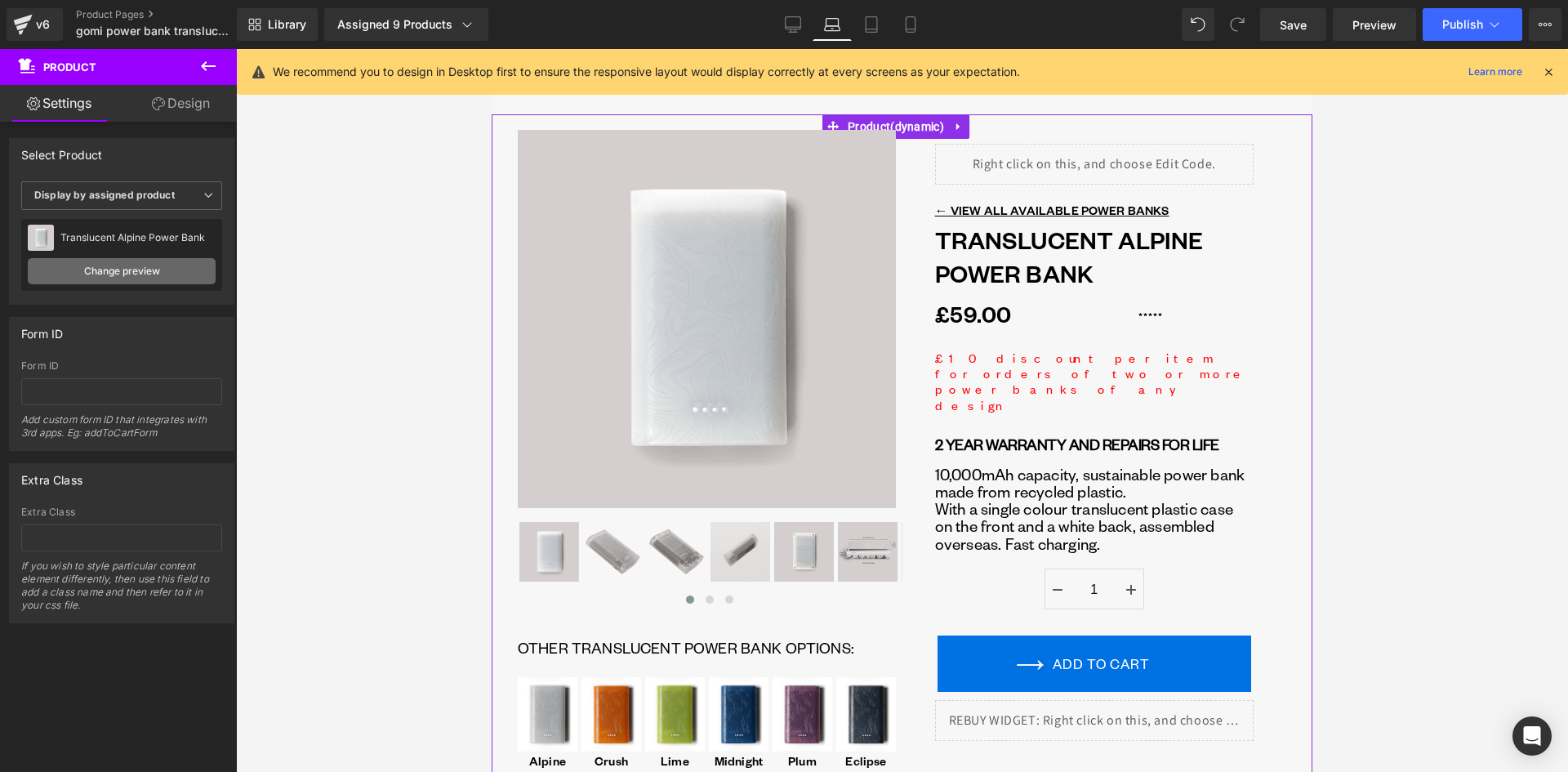
click at [112, 267] on link "Change preview" at bounding box center [121, 271] width 188 height 26
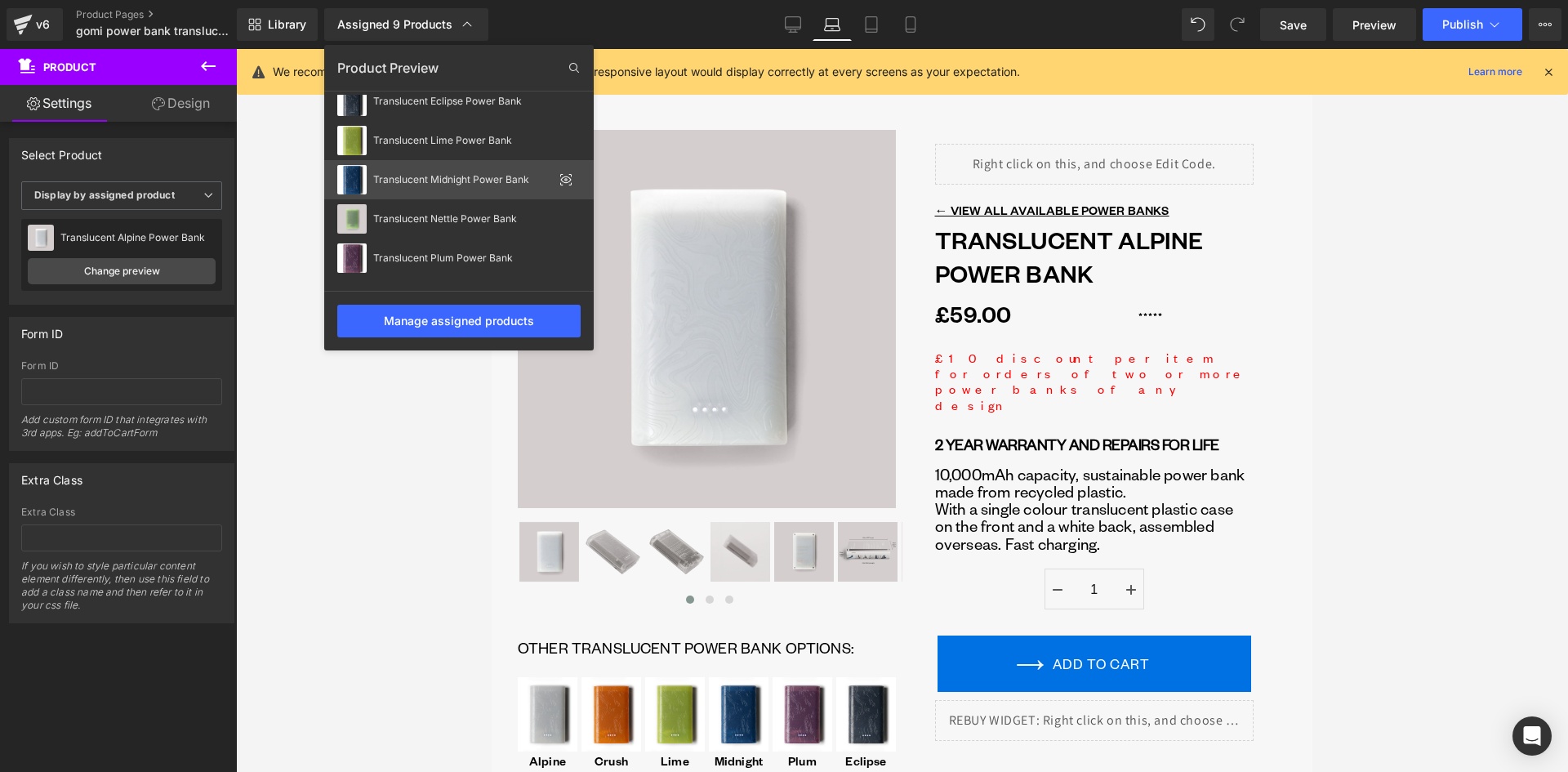
click at [465, 179] on div "Translucent Midnight Power Bank" at bounding box center [463, 179] width 180 height 11
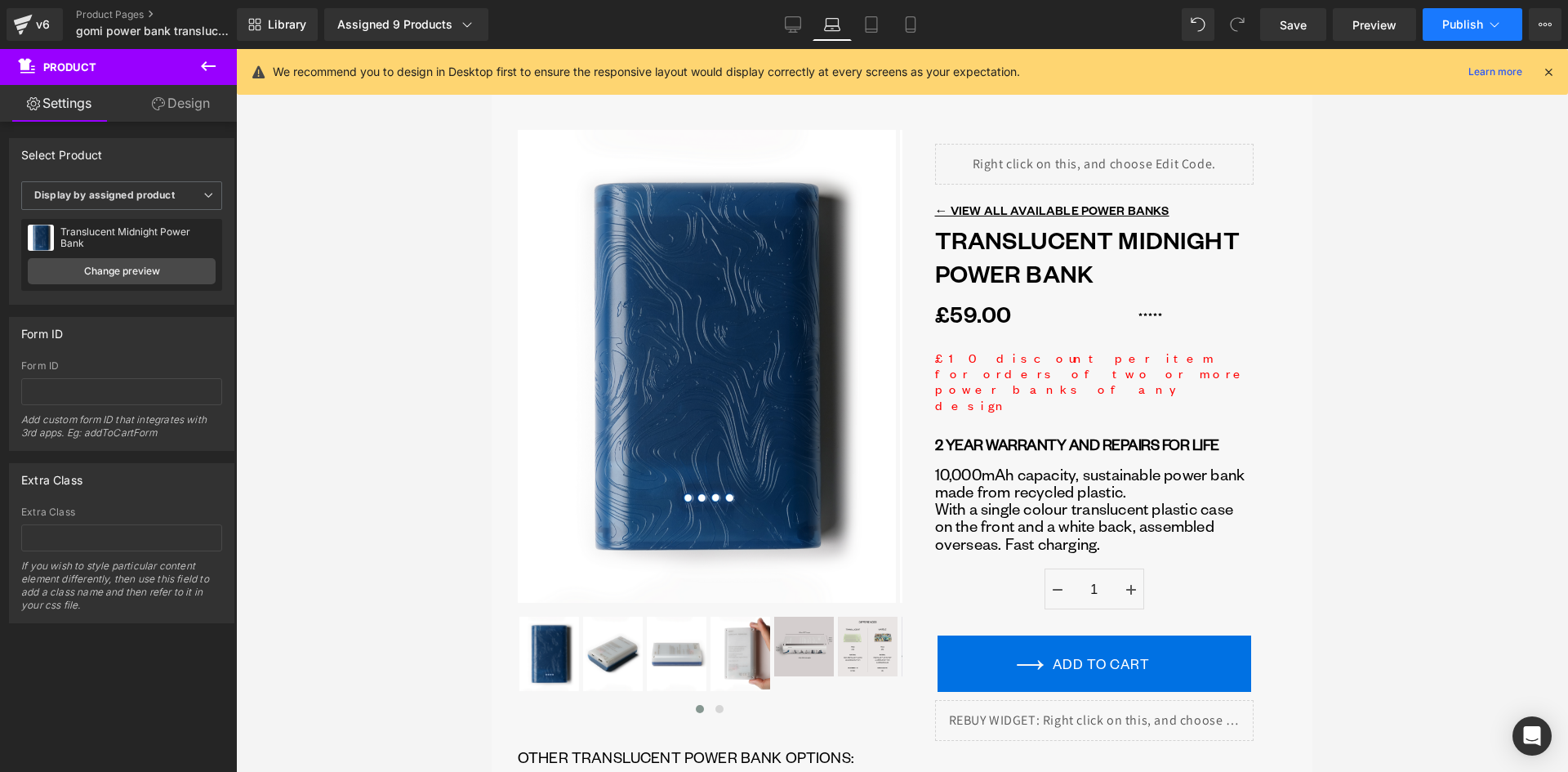
click at [1458, 22] on span "Publish" at bounding box center [1462, 24] width 41 height 13
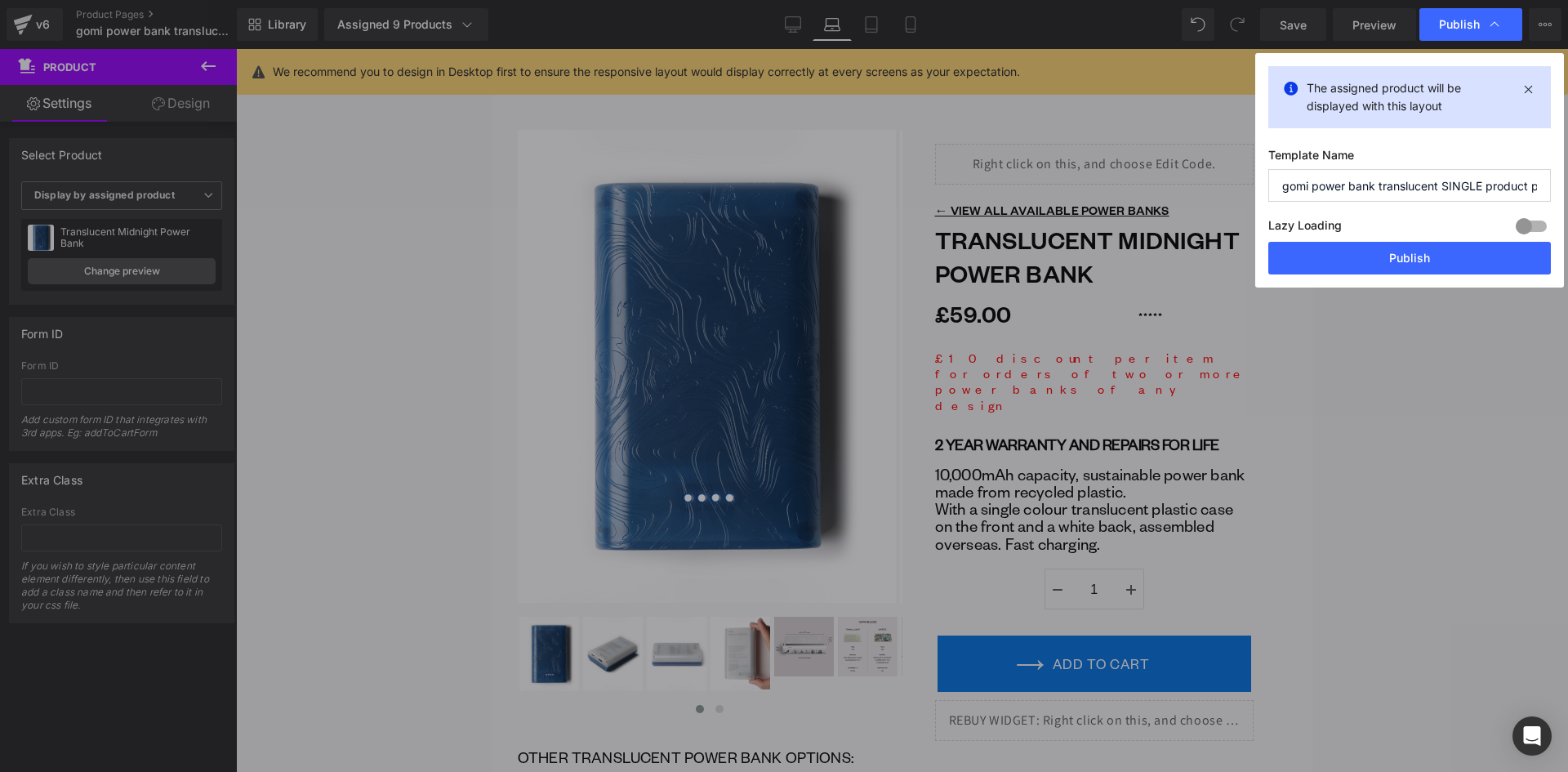
click at [1447, 258] on button "Publish" at bounding box center [1409, 258] width 283 height 33
